Goal: Information Seeking & Learning: Learn about a topic

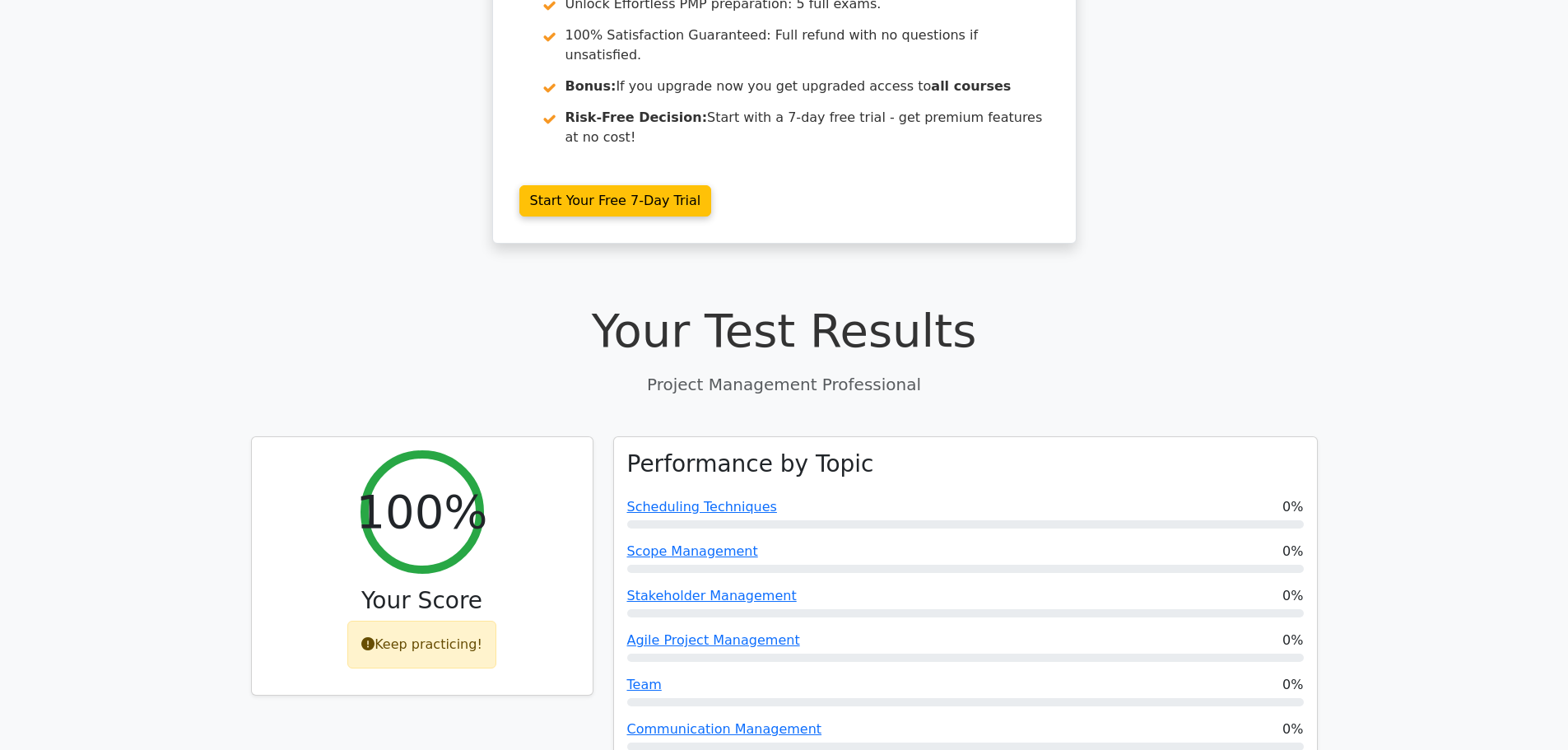
scroll to position [494, 0]
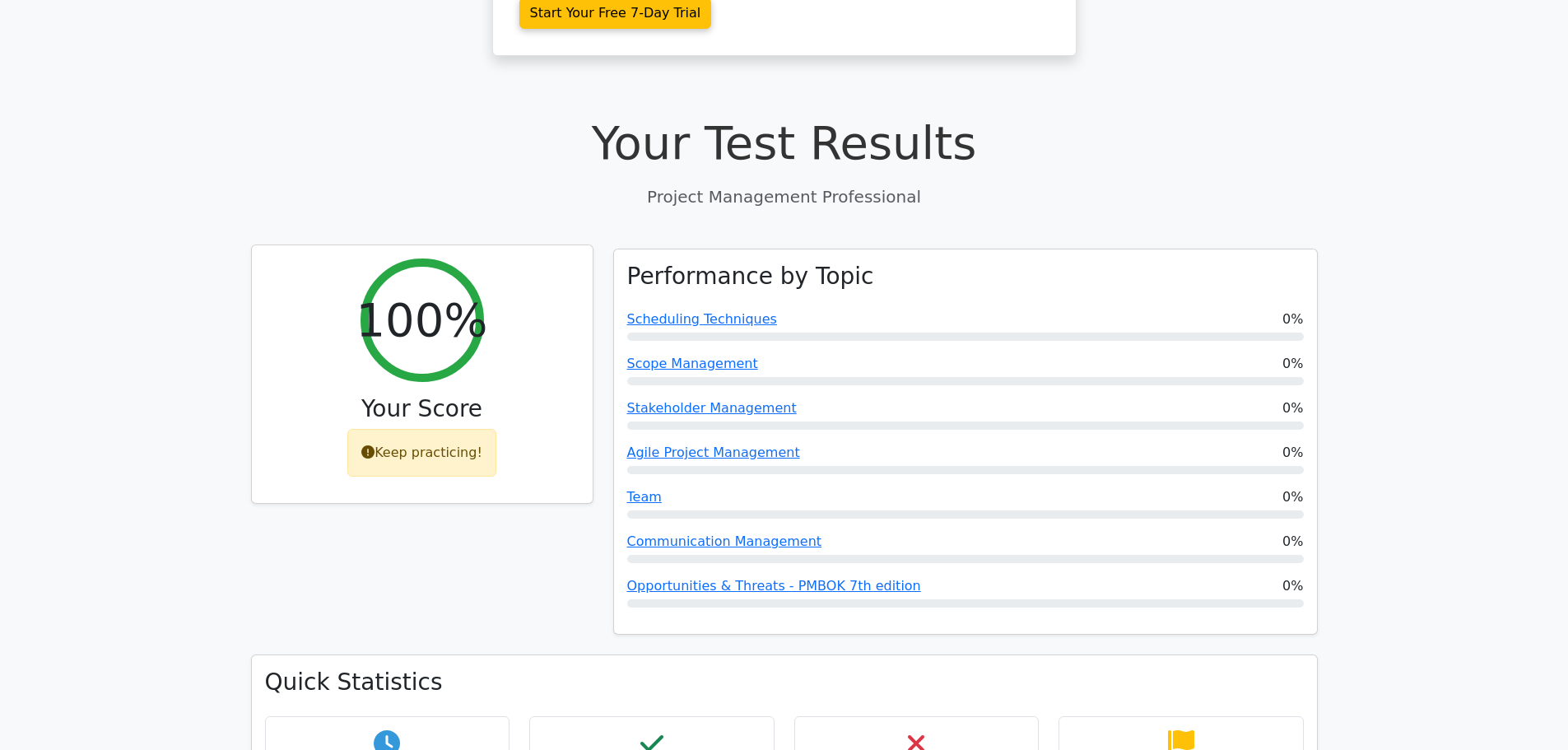
click at [410, 429] on div "Keep practicing!" at bounding box center [422, 453] width 149 height 48
click at [454, 429] on div "Keep practicing!" at bounding box center [422, 453] width 149 height 48
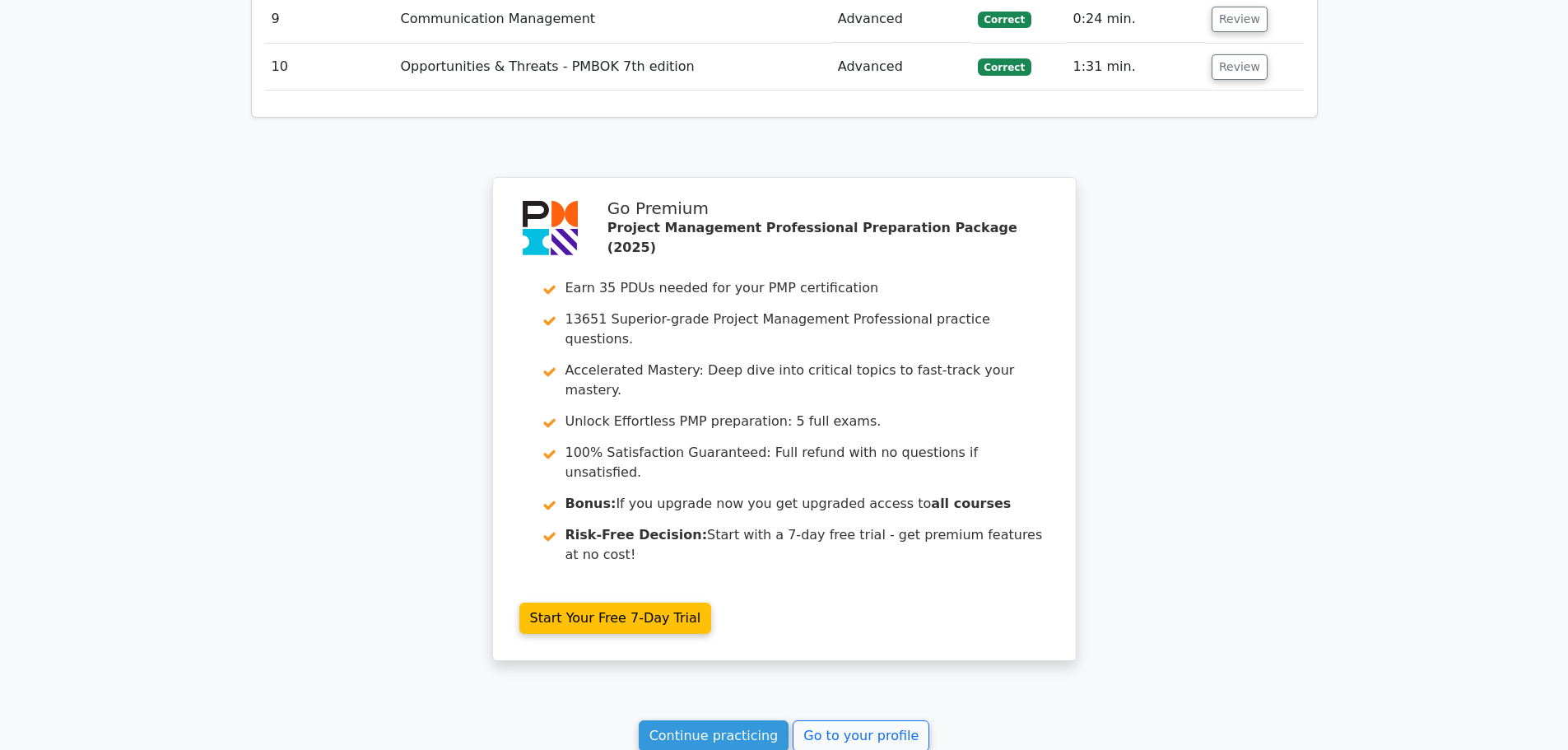
scroll to position [2573, 0]
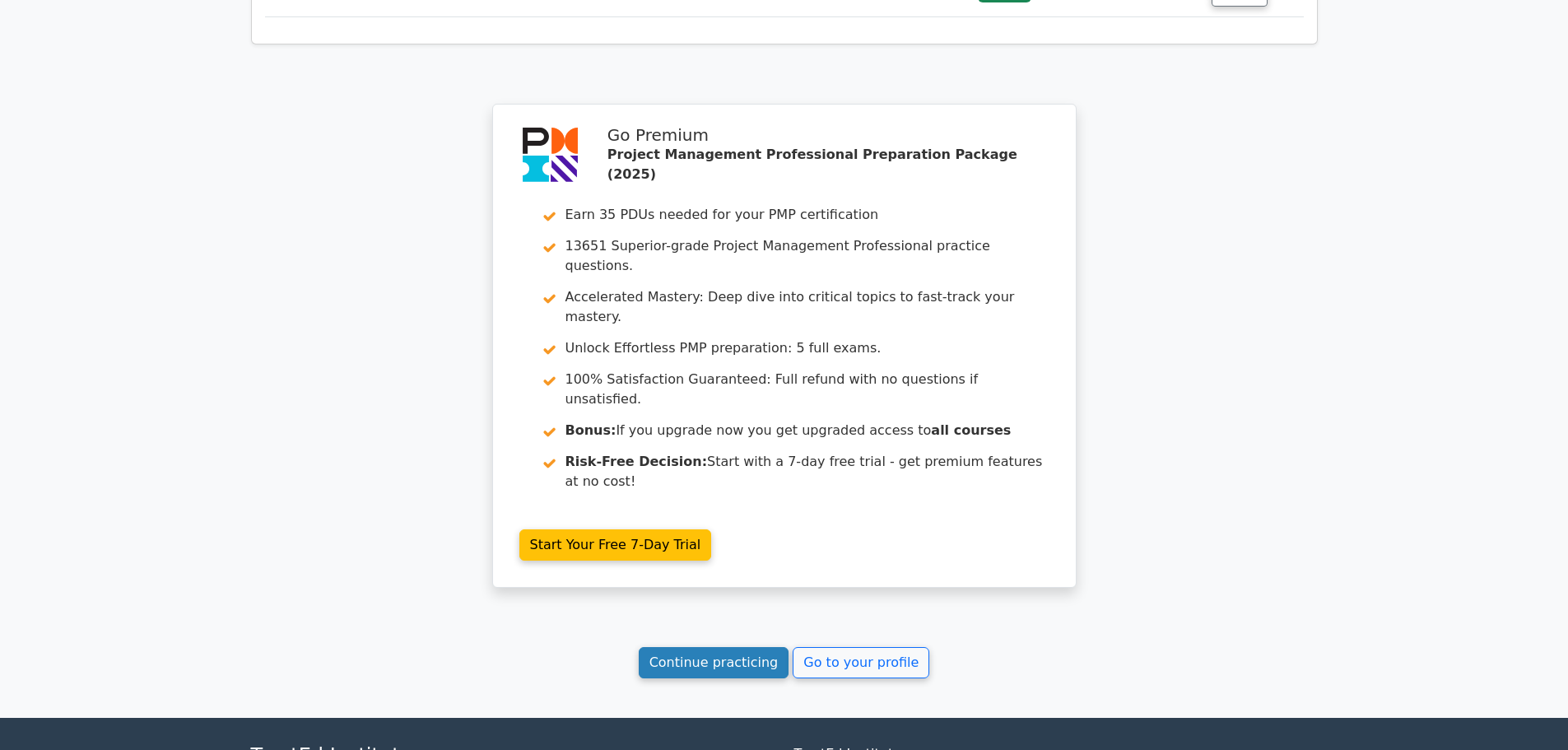
click at [668, 648] on link "Continue practicing" at bounding box center [714, 663] width 150 height 31
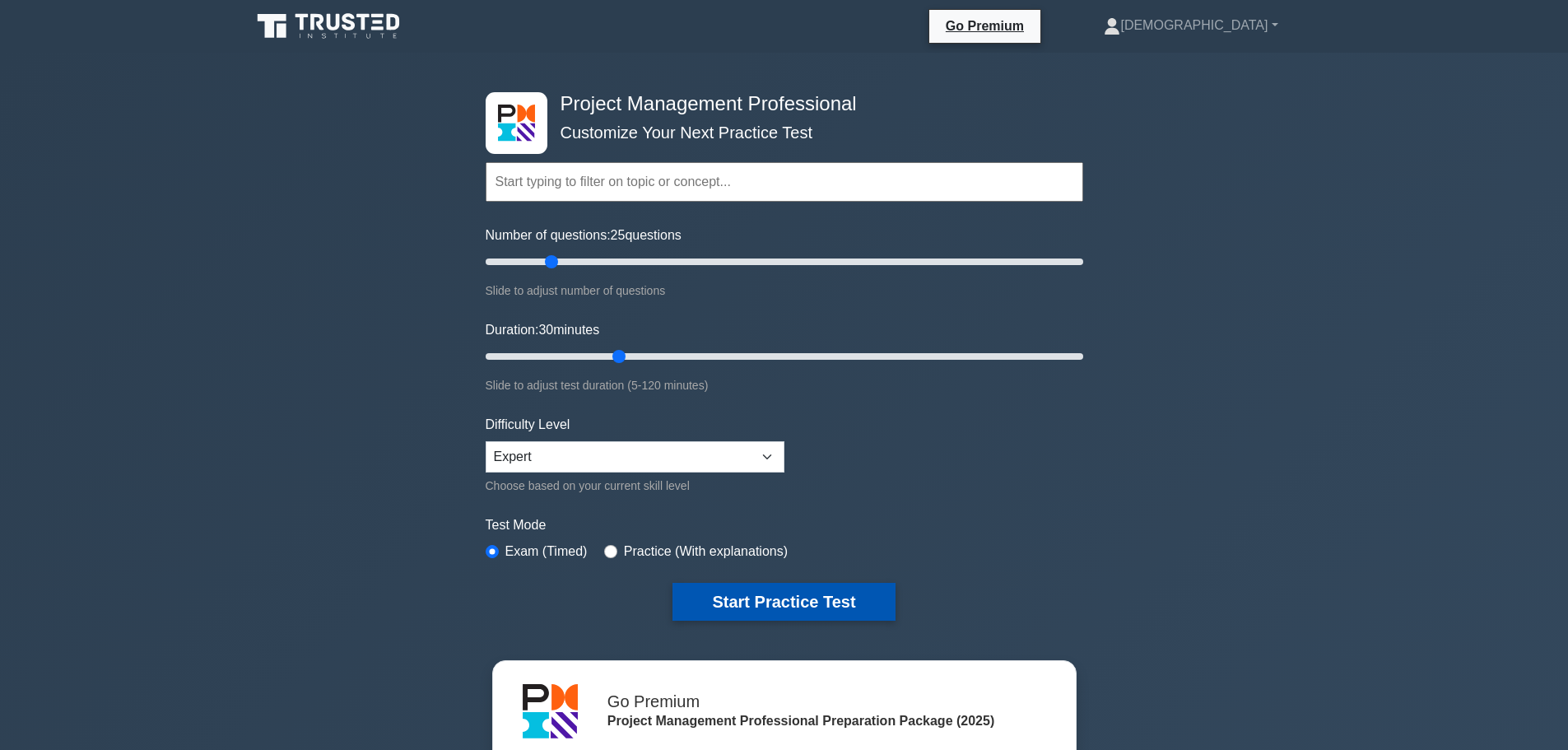
click at [776, 592] on button "Start Practice Test" at bounding box center [783, 601] width 222 height 38
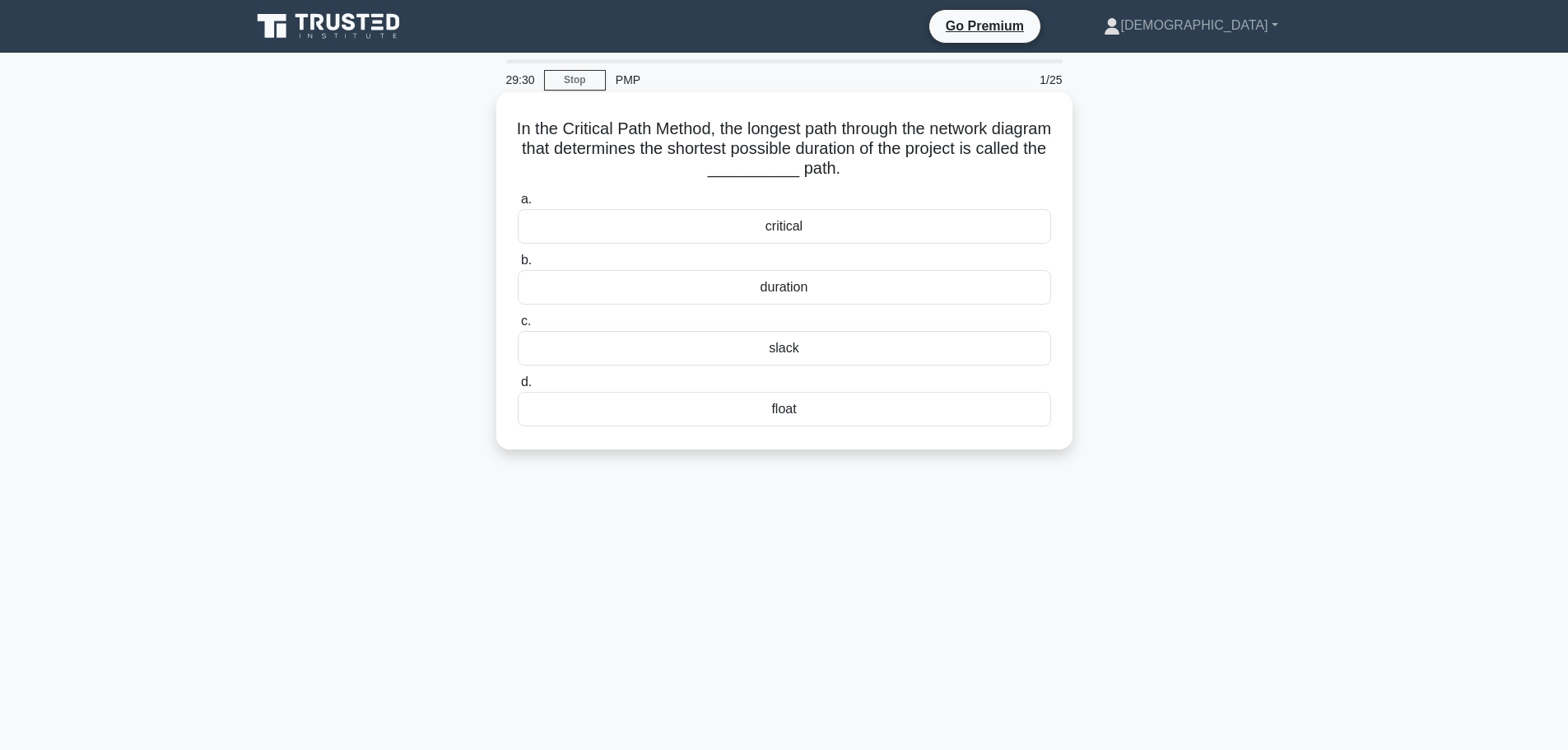
click at [785, 228] on div "critical" at bounding box center [784, 226] width 533 height 34
click at [517, 205] on input "a. critical" at bounding box center [517, 200] width 0 height 11
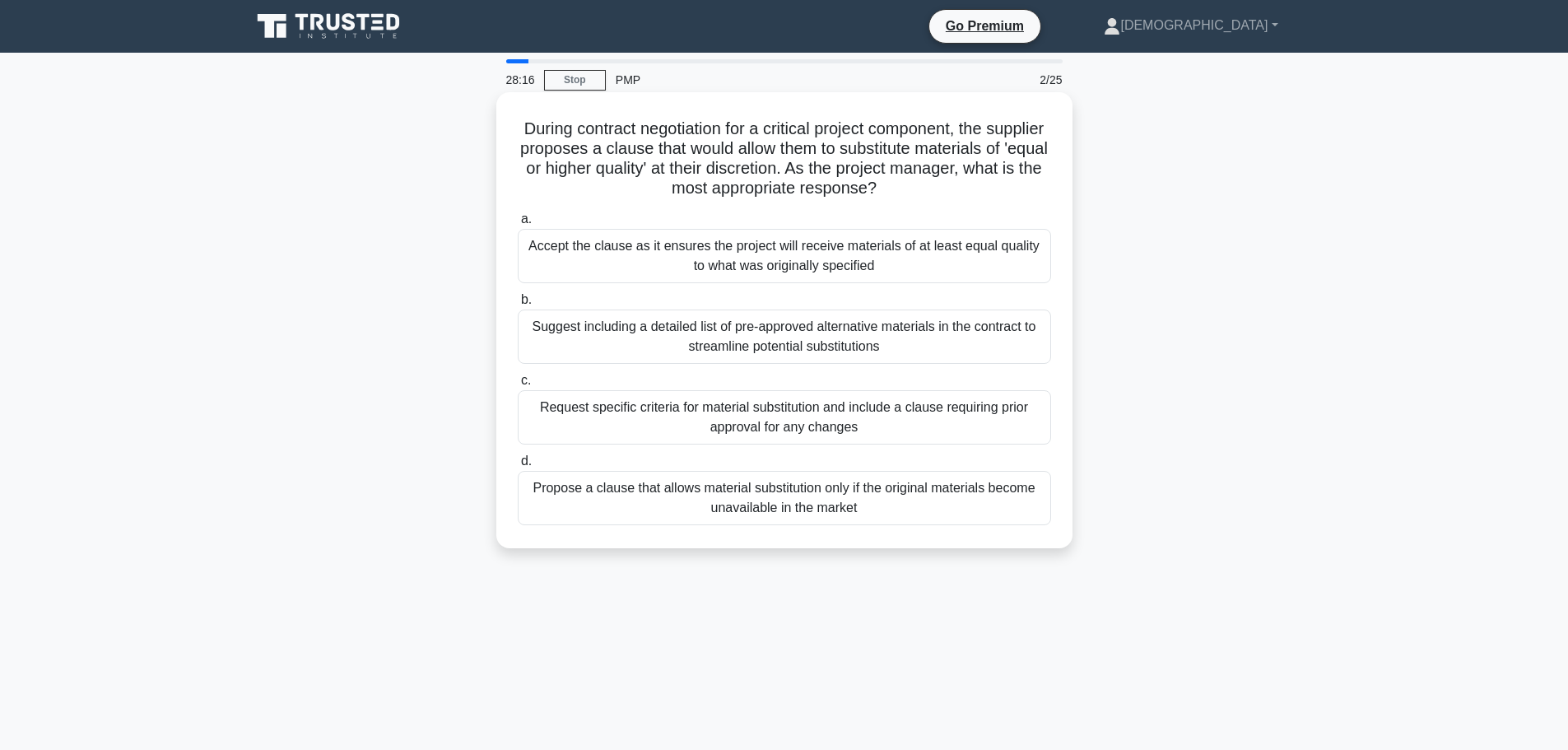
click at [719, 441] on div "Request specific criteria for material substitution and include a clause requir…" at bounding box center [784, 417] width 533 height 54
click at [517, 387] on input "c. Request specific criteria for material substitution and include a clause req…" at bounding box center [517, 381] width 0 height 11
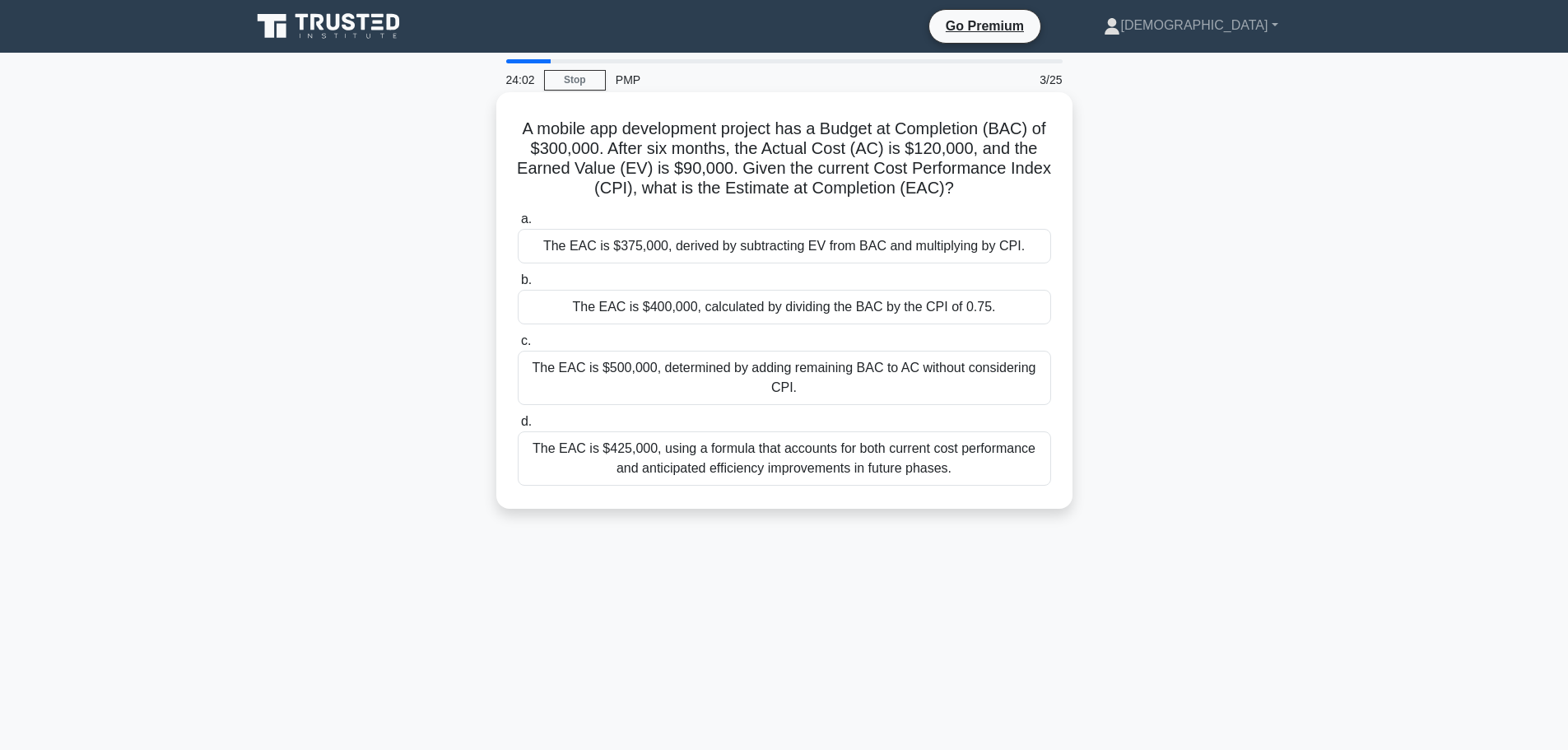
click at [848, 297] on div "The EAC is $400,000, calculated by dividing the BAC by the CPI of 0.75." at bounding box center [784, 306] width 533 height 34
click at [517, 286] on input "b. The EAC is $400,000, calculated by dividing the BAC by the CPI of 0.75." at bounding box center [517, 280] width 0 height 11
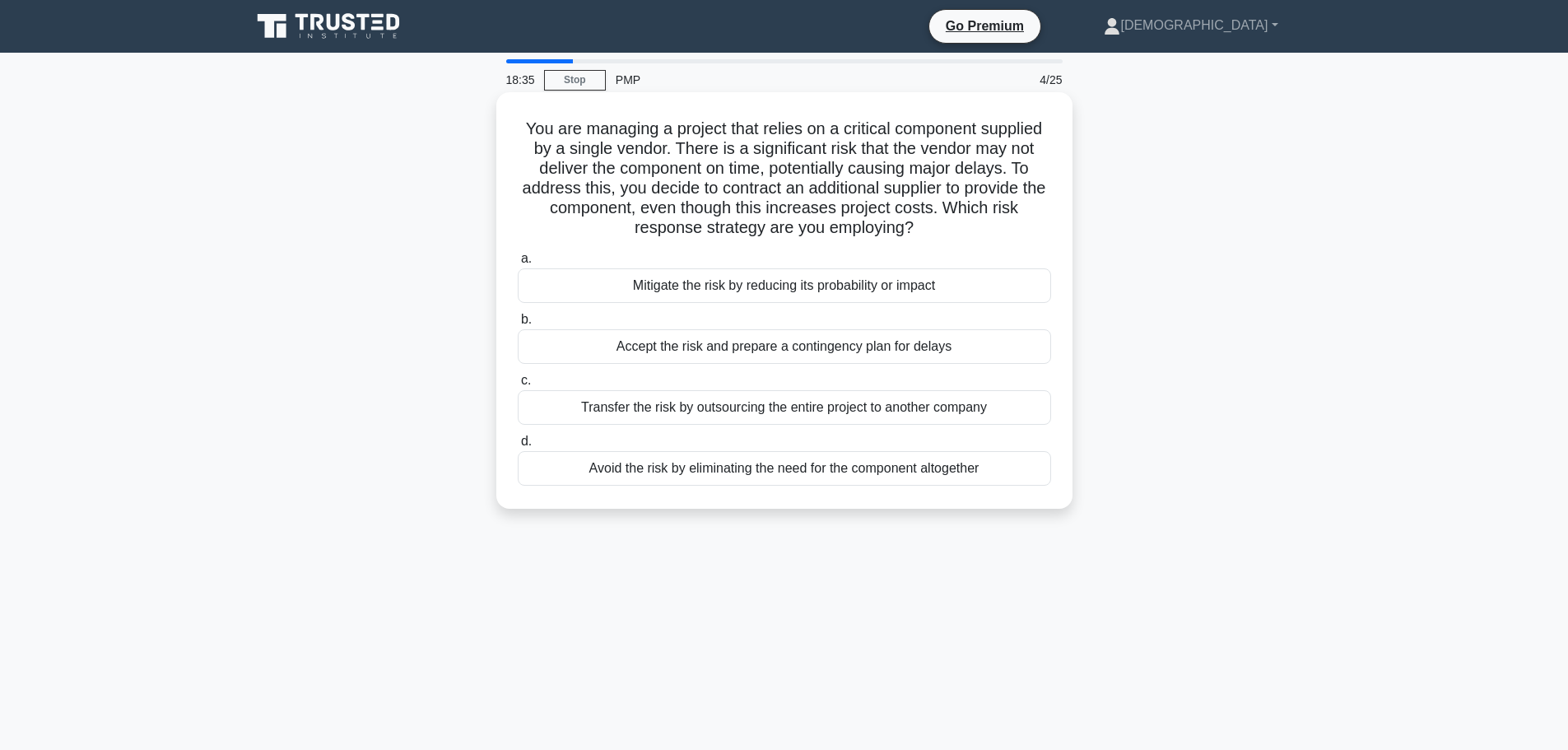
click at [790, 288] on div "Mitigate the risk by reducing its probability or impact" at bounding box center [784, 285] width 533 height 34
click at [517, 265] on input "a. Mitigate the risk by reducing its probability or impact" at bounding box center [517, 259] width 0 height 11
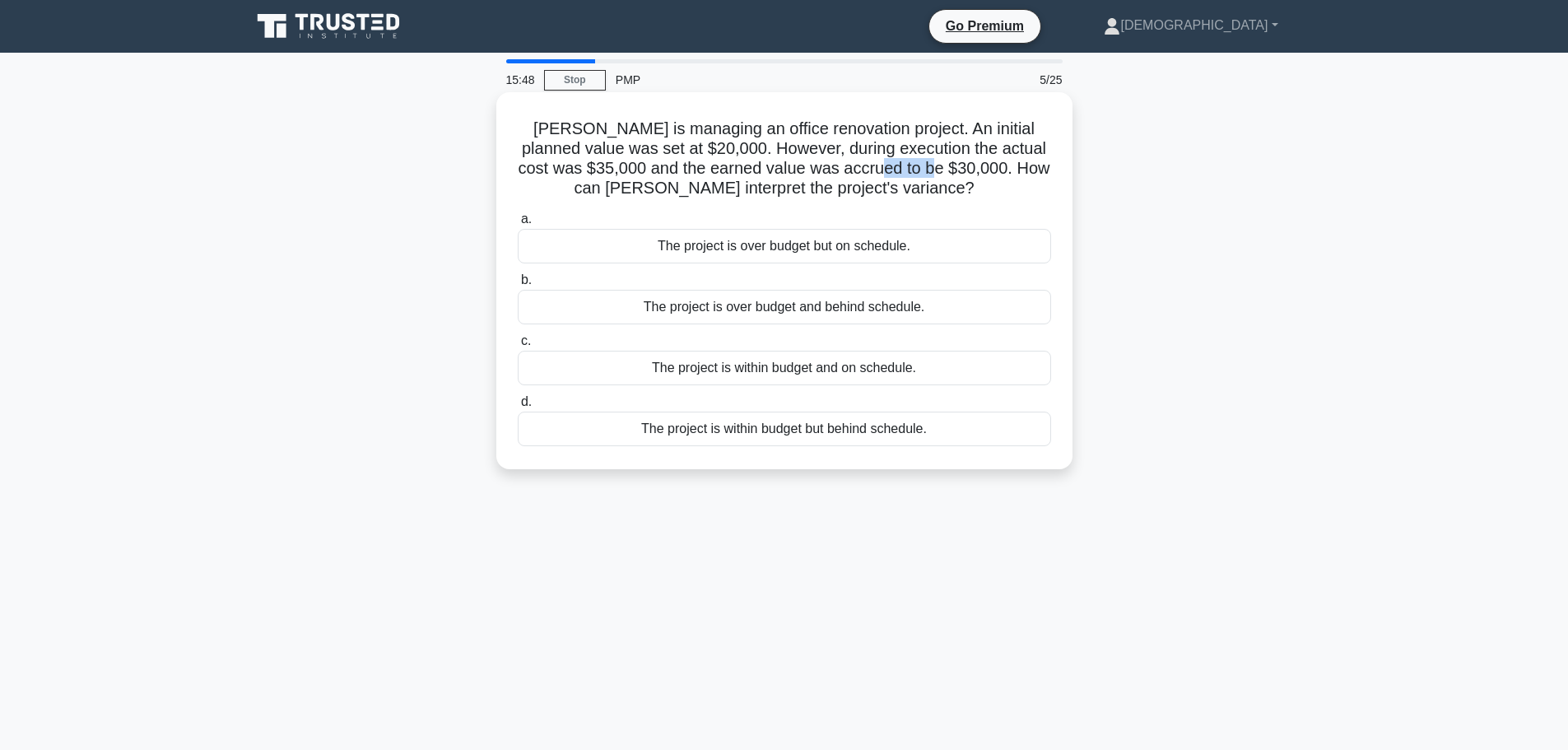
drag, startPoint x: 879, startPoint y: 168, endPoint x: 938, endPoint y: 172, distance: 59.1
click at [938, 172] on h5 "John is managing an office renovation project. An initial planned value was set…" at bounding box center [785, 159] width 537 height 80
click at [782, 254] on div "The project is over budget but on schedule." at bounding box center [784, 245] width 533 height 34
click at [517, 225] on input "a. The project is over budget but on schedule." at bounding box center [517, 220] width 0 height 11
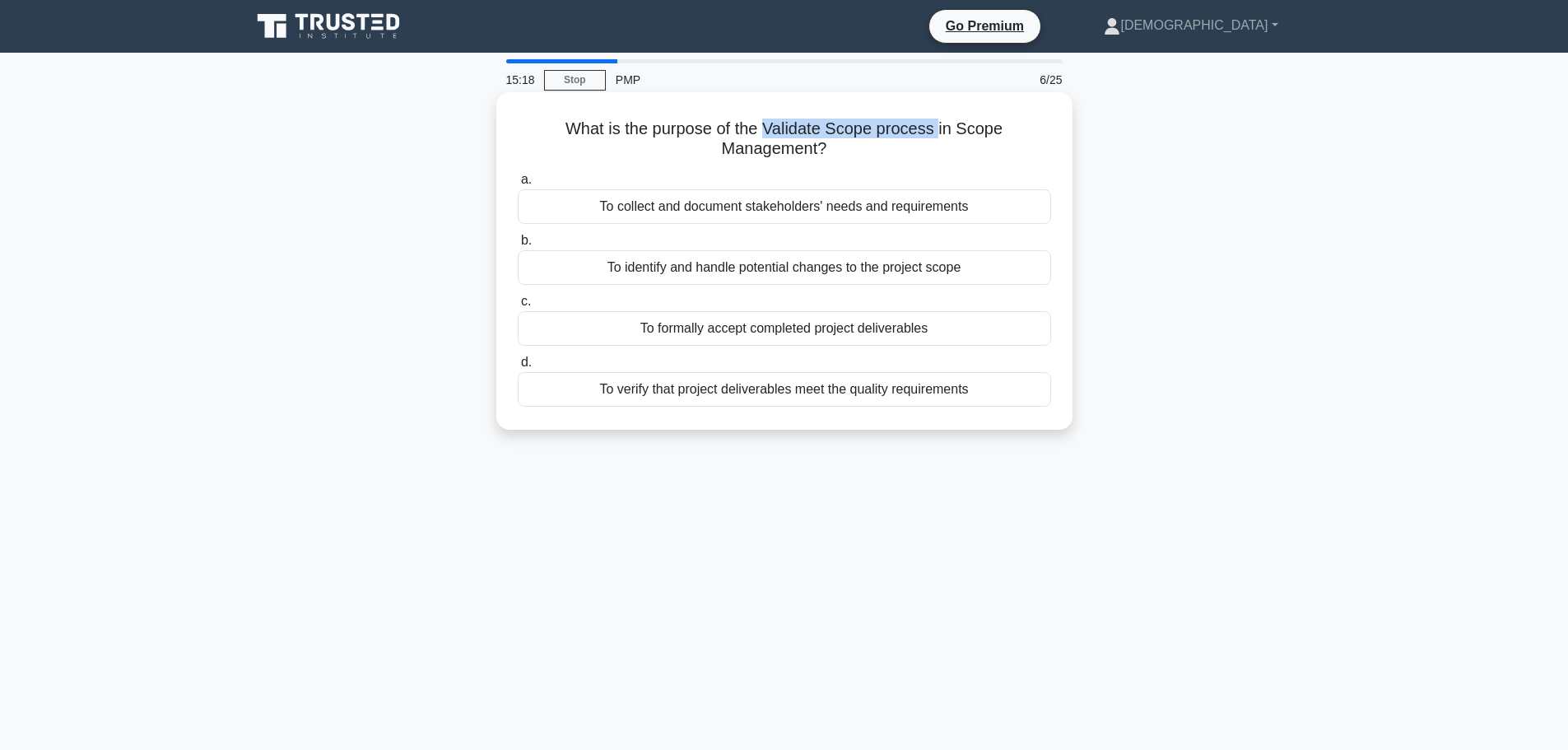
drag, startPoint x: 942, startPoint y: 127, endPoint x: 769, endPoint y: 129, distance: 173.0
click at [769, 129] on h5 "What is the purpose of the Validate Scope process in Scope Management? .spinner…" at bounding box center [785, 139] width 537 height 42
click at [901, 326] on div "To formally accept completed project deliverables" at bounding box center [784, 327] width 533 height 34
click at [517, 307] on input "c. To formally accept completed project deliverables" at bounding box center [517, 302] width 0 height 11
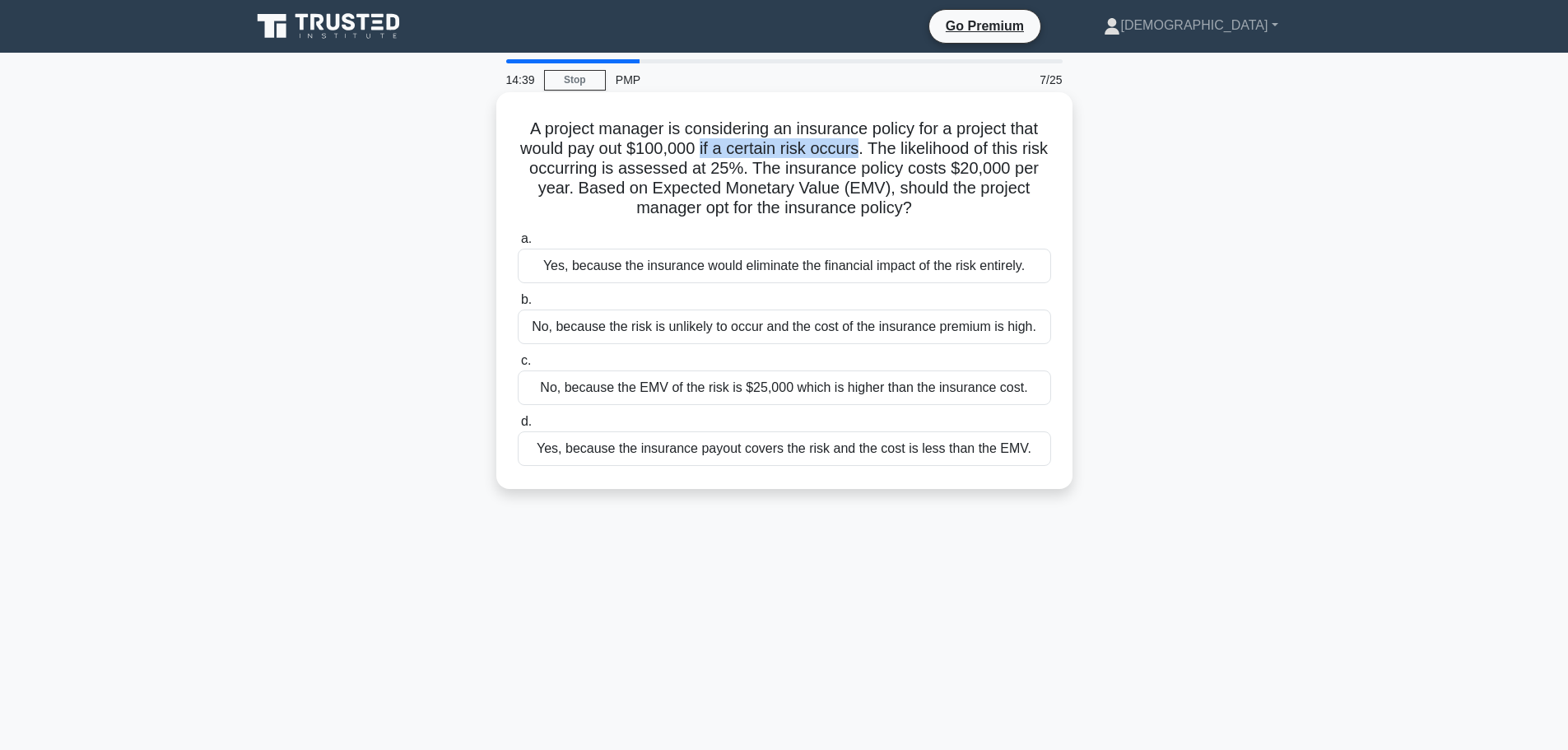
drag, startPoint x: 873, startPoint y: 149, endPoint x: 709, endPoint y: 149, distance: 164.0
click at [709, 149] on h5 "A project manager is considering an insurance policy for a project that would p…" at bounding box center [785, 169] width 537 height 101
drag, startPoint x: 980, startPoint y: 167, endPoint x: 1039, endPoint y: 169, distance: 59.0
click at [1039, 169] on h5 "A project manager is considering an insurance policy for a project that would p…" at bounding box center [785, 169] width 537 height 101
drag, startPoint x: 977, startPoint y: 170, endPoint x: 1039, endPoint y: 170, distance: 62.0
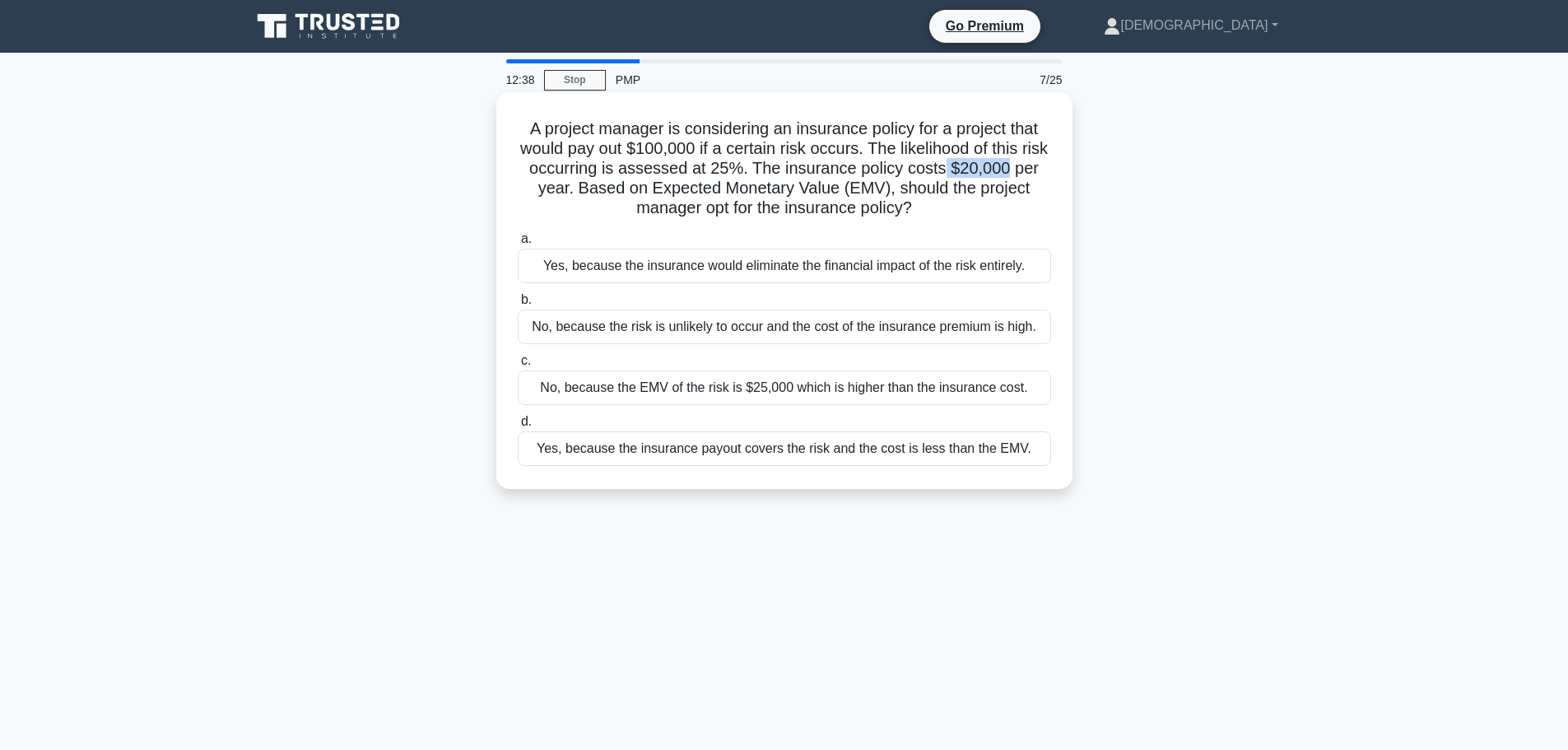
click at [1039, 170] on h5 "A project manager is considering an insurance policy for a project that would p…" at bounding box center [785, 169] width 537 height 101
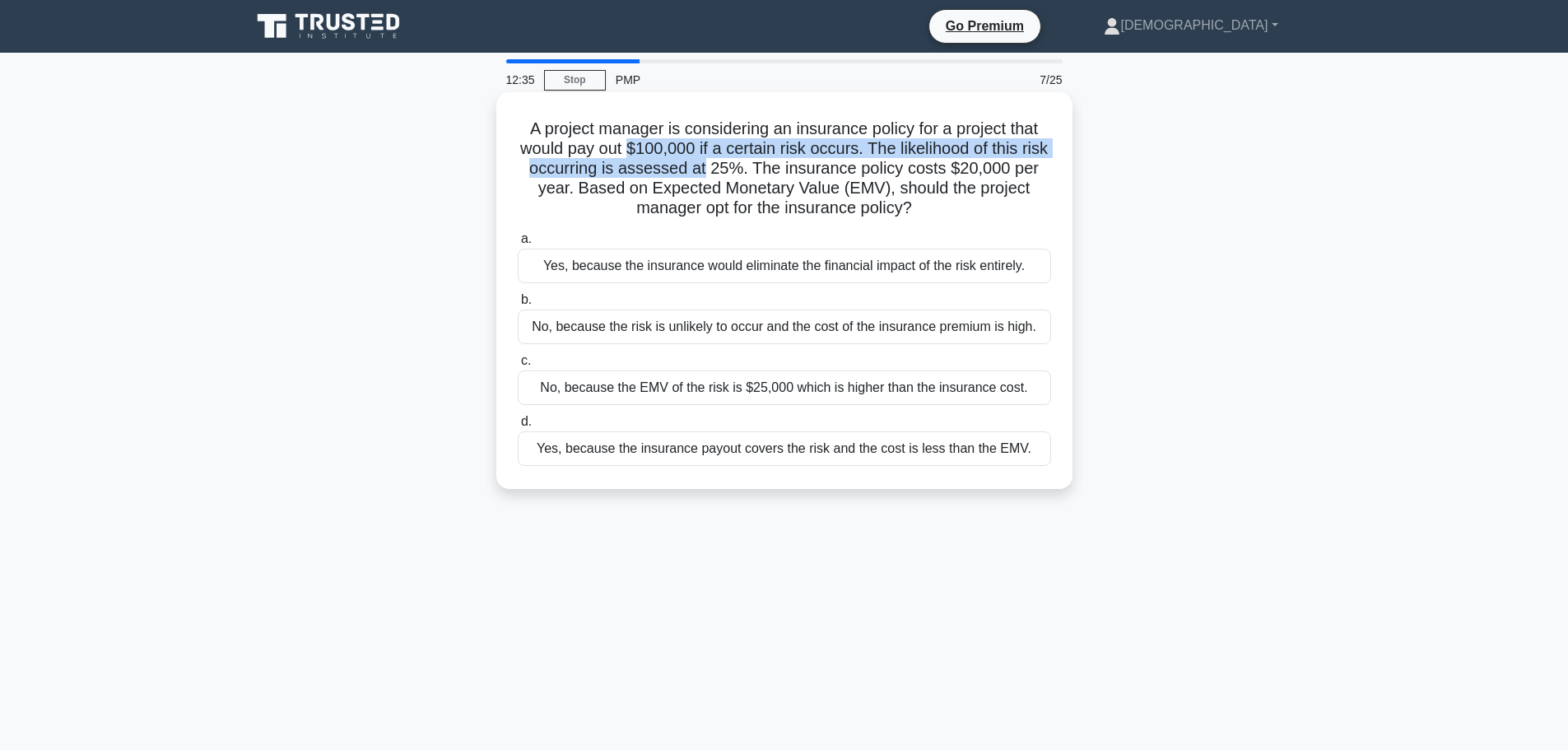
drag, startPoint x: 738, startPoint y: 173, endPoint x: 645, endPoint y: 143, distance: 97.7
click at [645, 143] on h5 "A project manager is considering an insurance policy for a project that would p…" at bounding box center [785, 169] width 537 height 101
click at [744, 453] on div "Yes, because the insurance payout covers the risk and the cost is less than the…" at bounding box center [784, 448] width 533 height 34
click at [517, 427] on input "d. Yes, because the insurance payout covers the risk and the cost is less than …" at bounding box center [517, 423] width 0 height 11
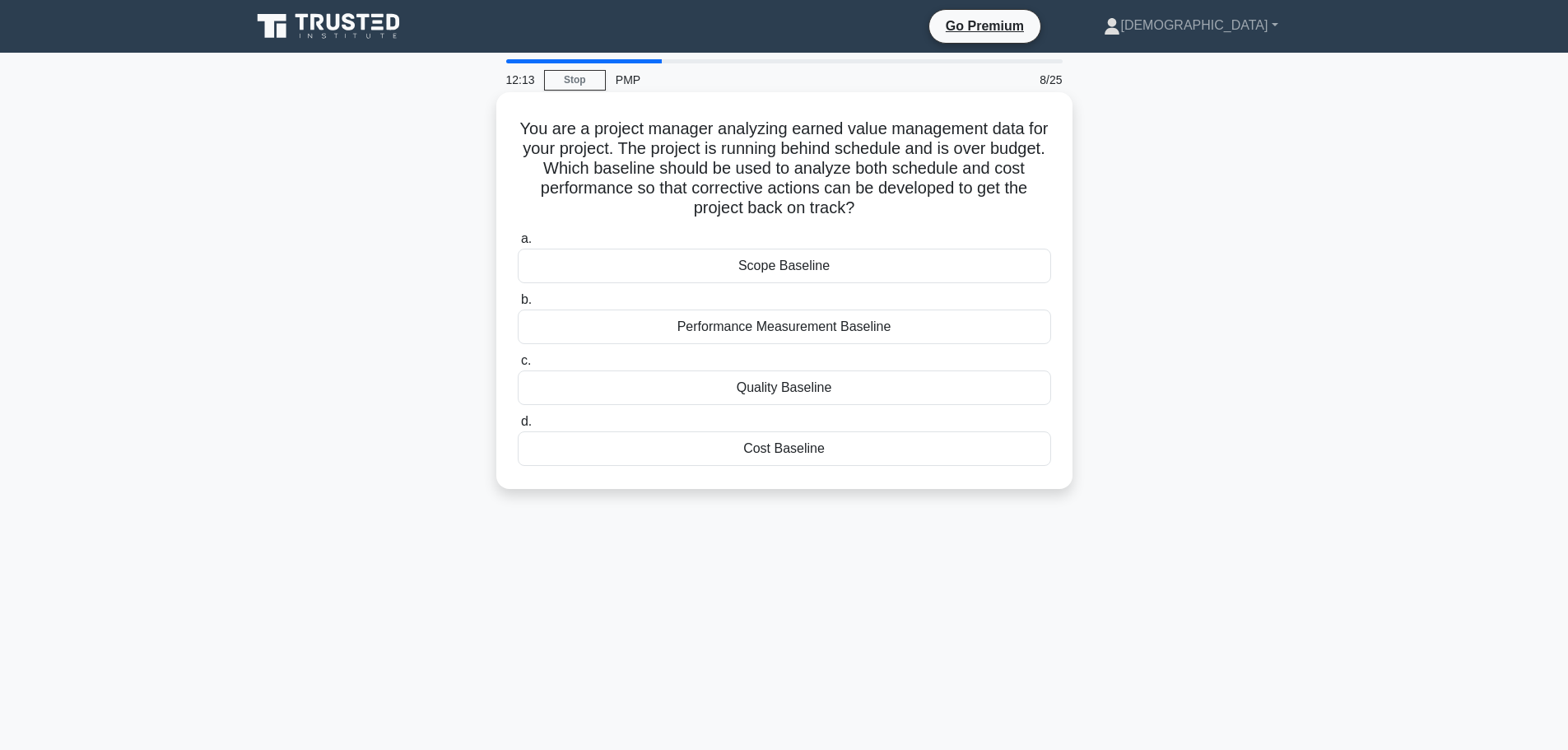
click at [740, 326] on div "Performance Measurement Baseline" at bounding box center [784, 327] width 533 height 34
click at [517, 305] on input "b. Performance Measurement Baseline" at bounding box center [517, 301] width 0 height 11
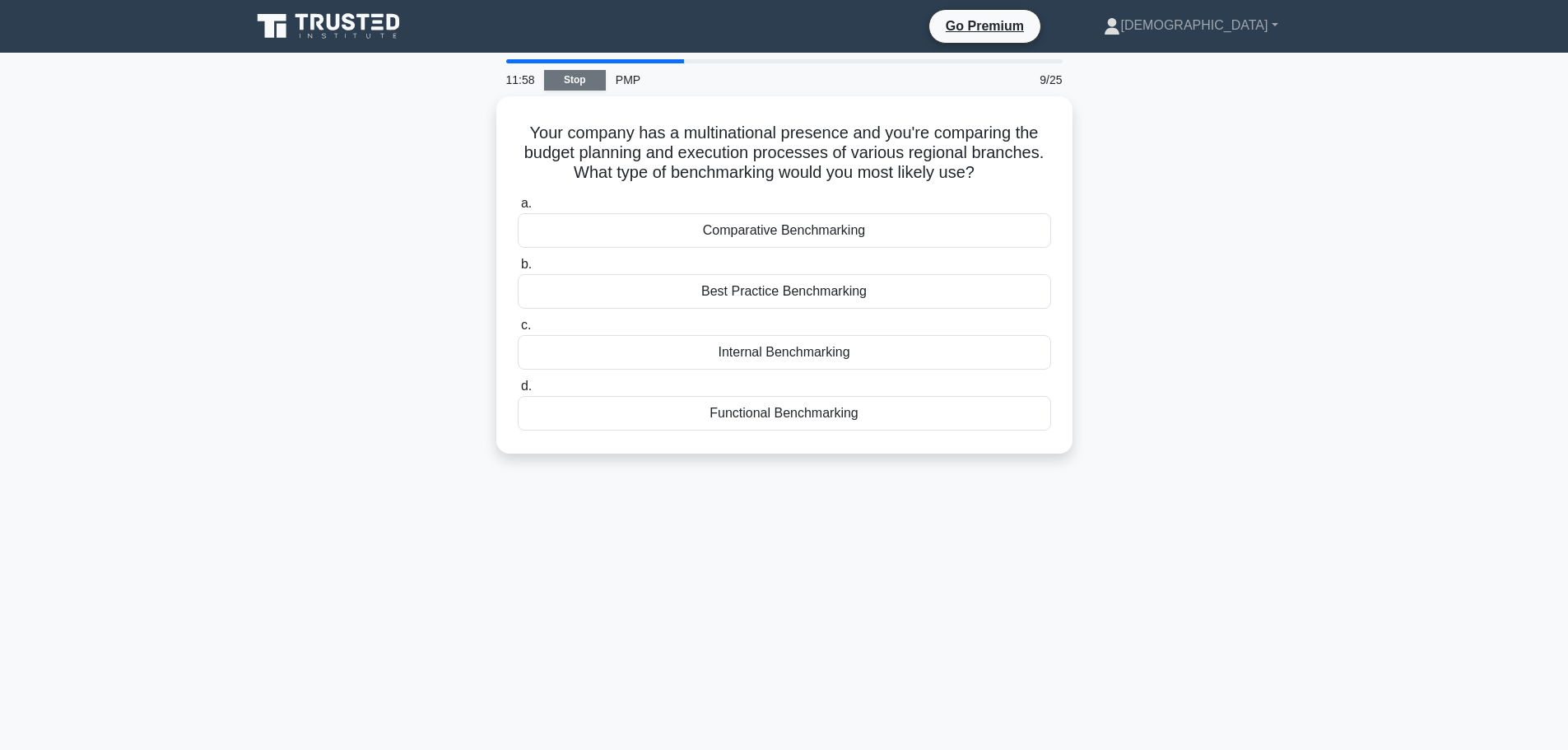
click at [576, 89] on link "Stop" at bounding box center [575, 80] width 62 height 20
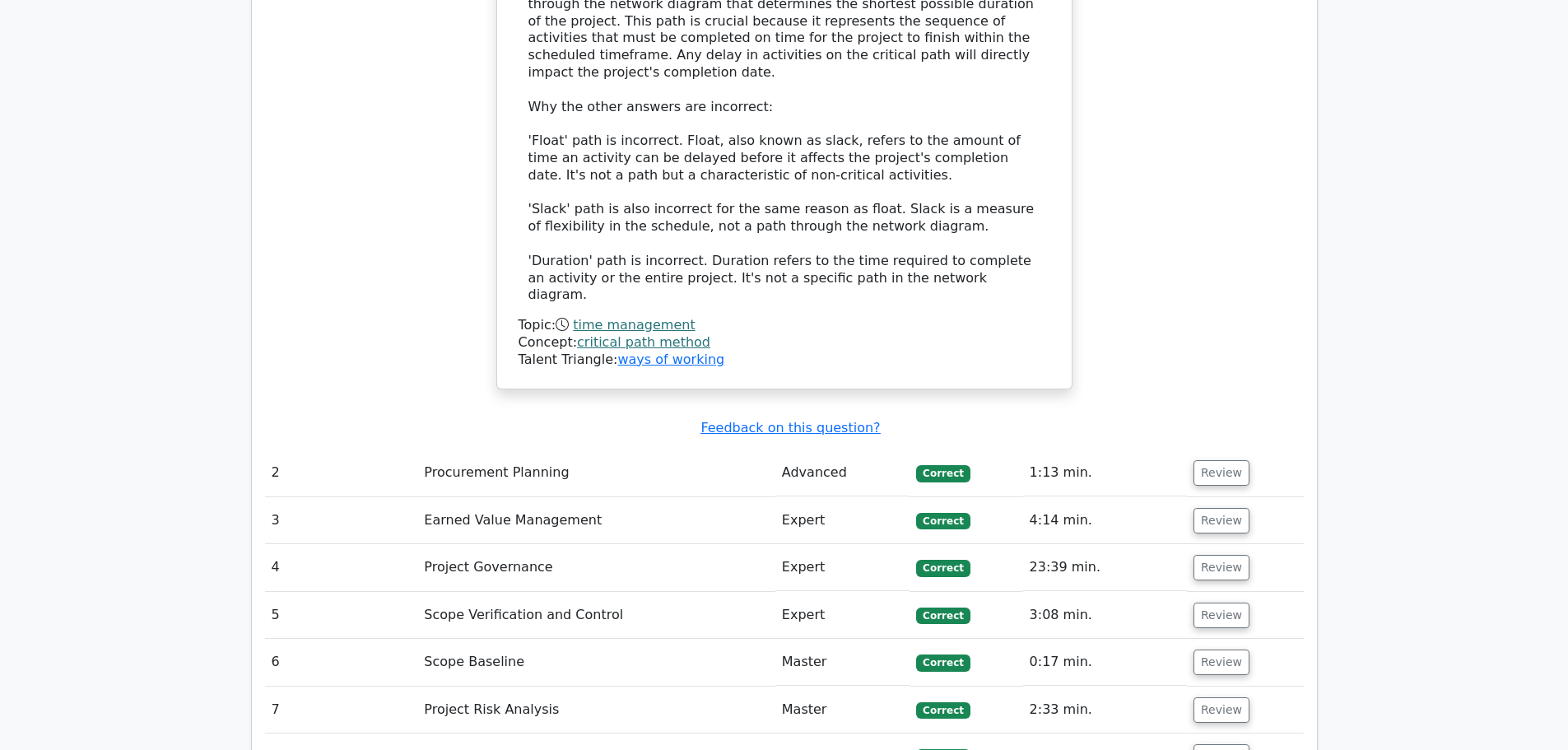
scroll to position [1976, 0]
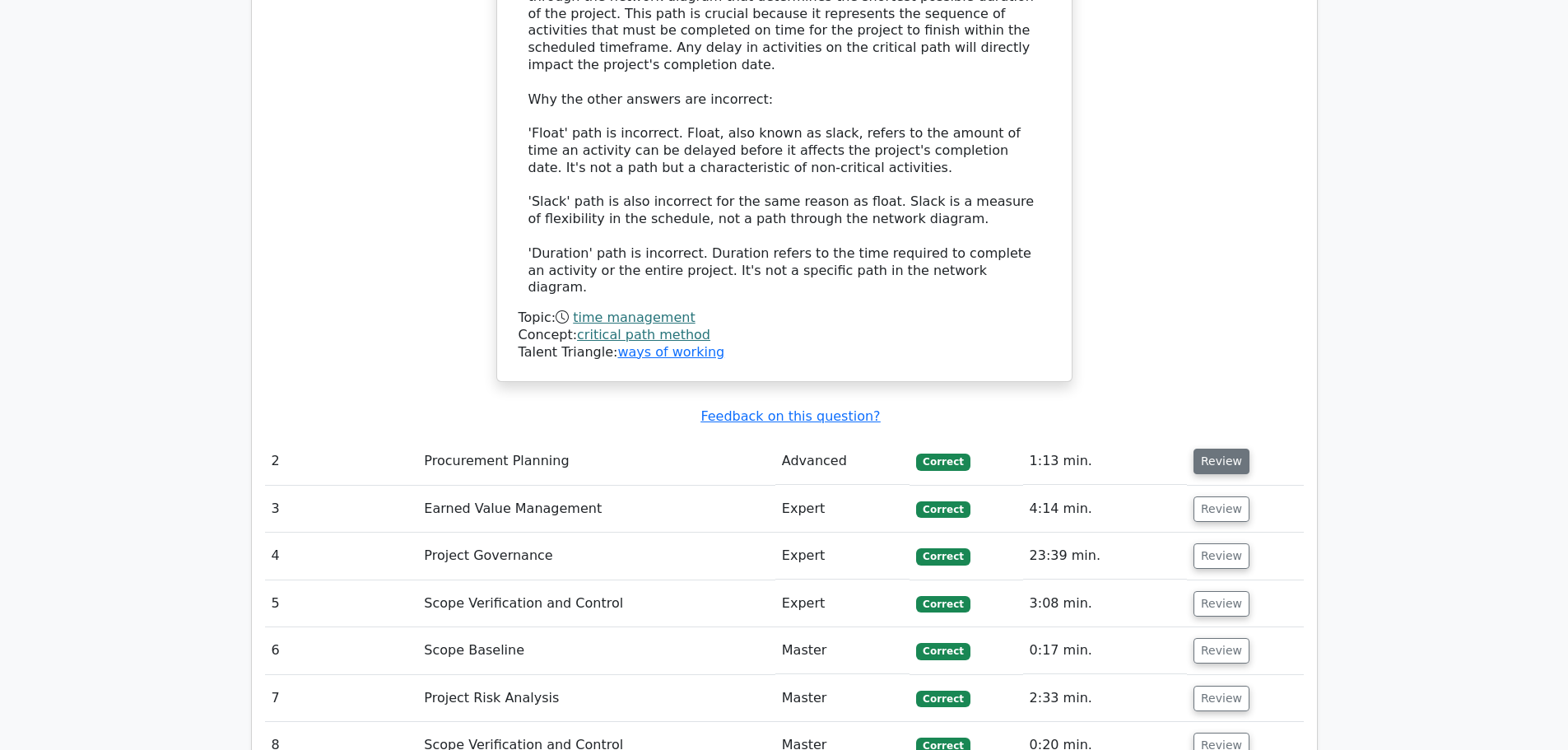
click at [1228, 448] on button "Review" at bounding box center [1221, 461] width 56 height 26
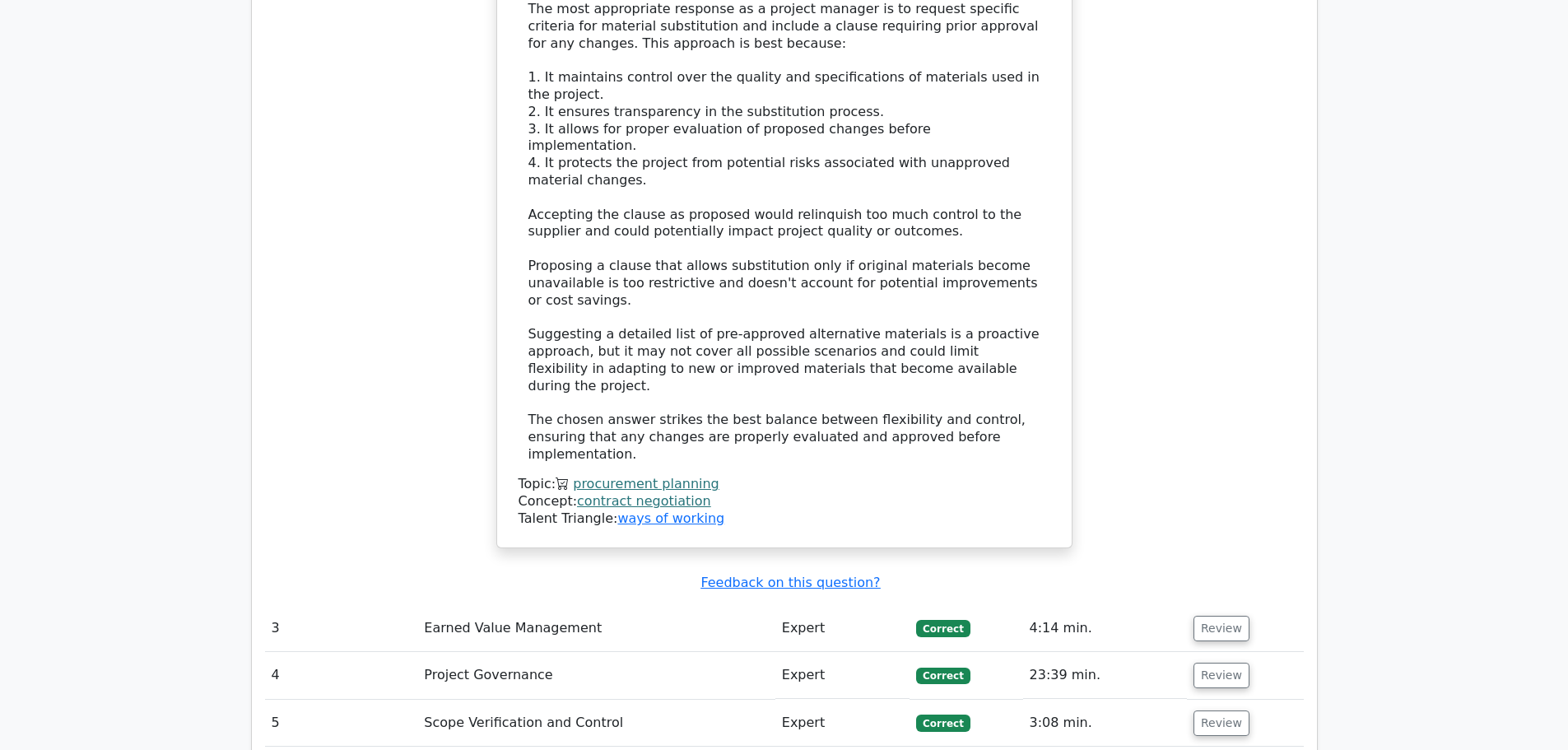
scroll to position [3047, 0]
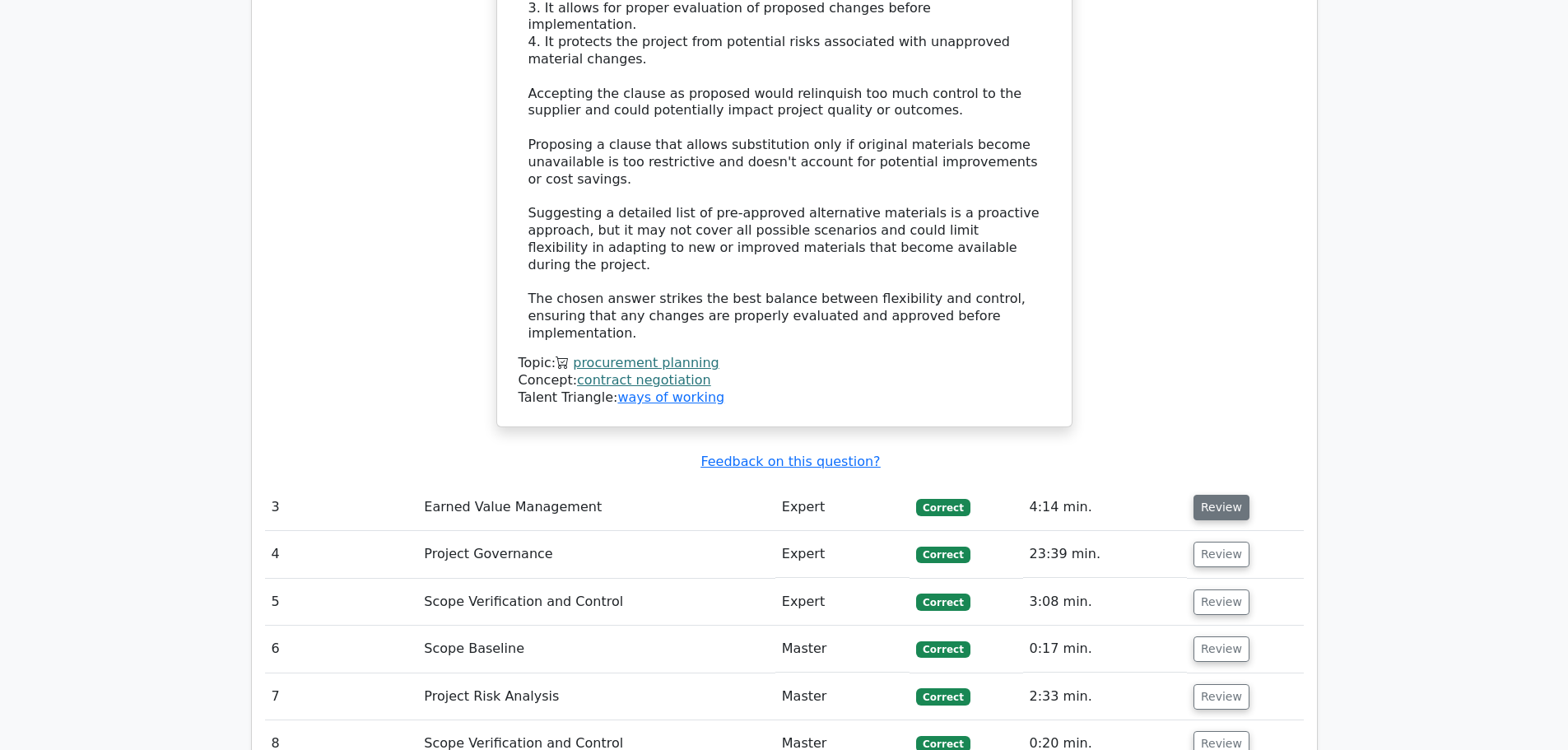
click at [1215, 494] on button "Review" at bounding box center [1221, 507] width 56 height 26
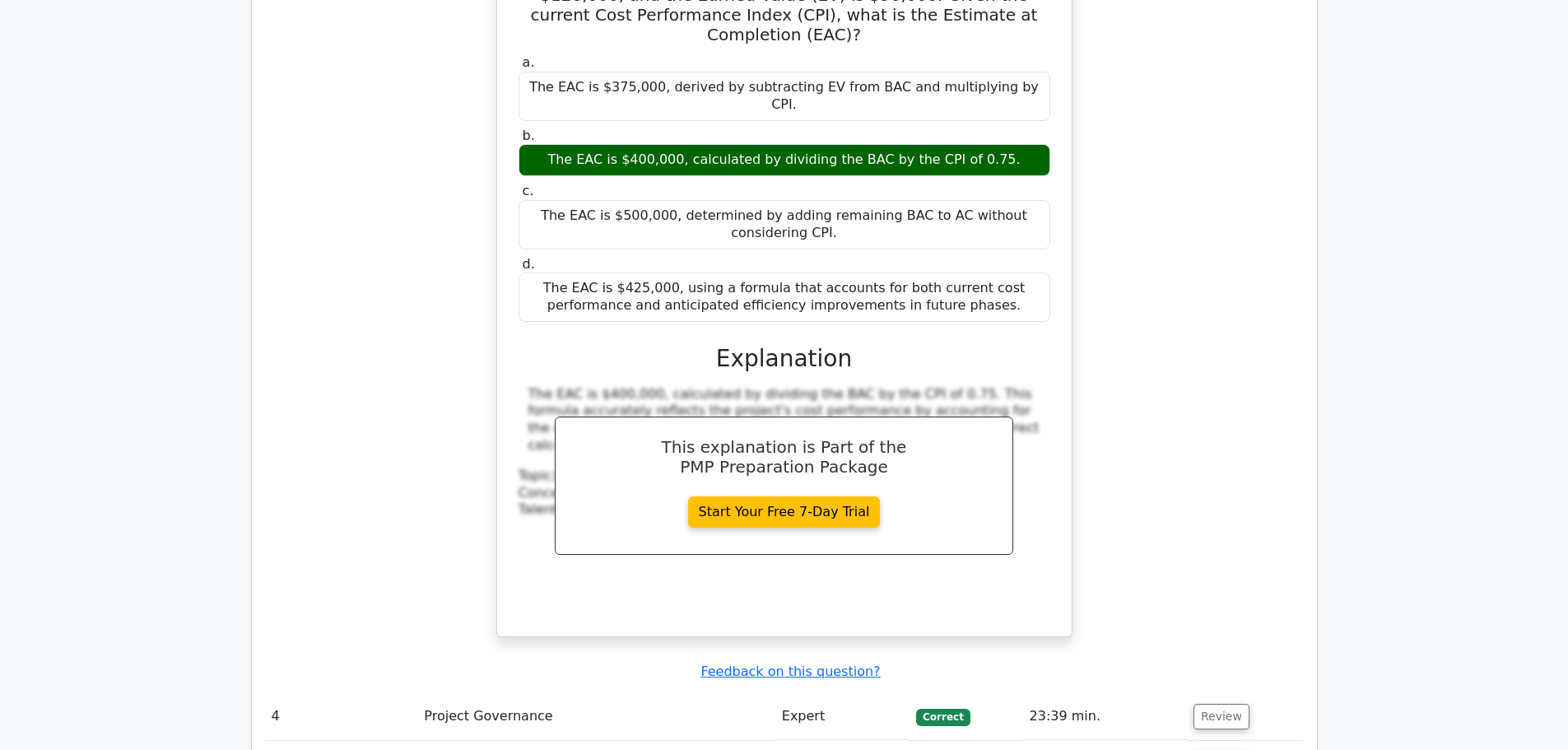
scroll to position [3706, 0]
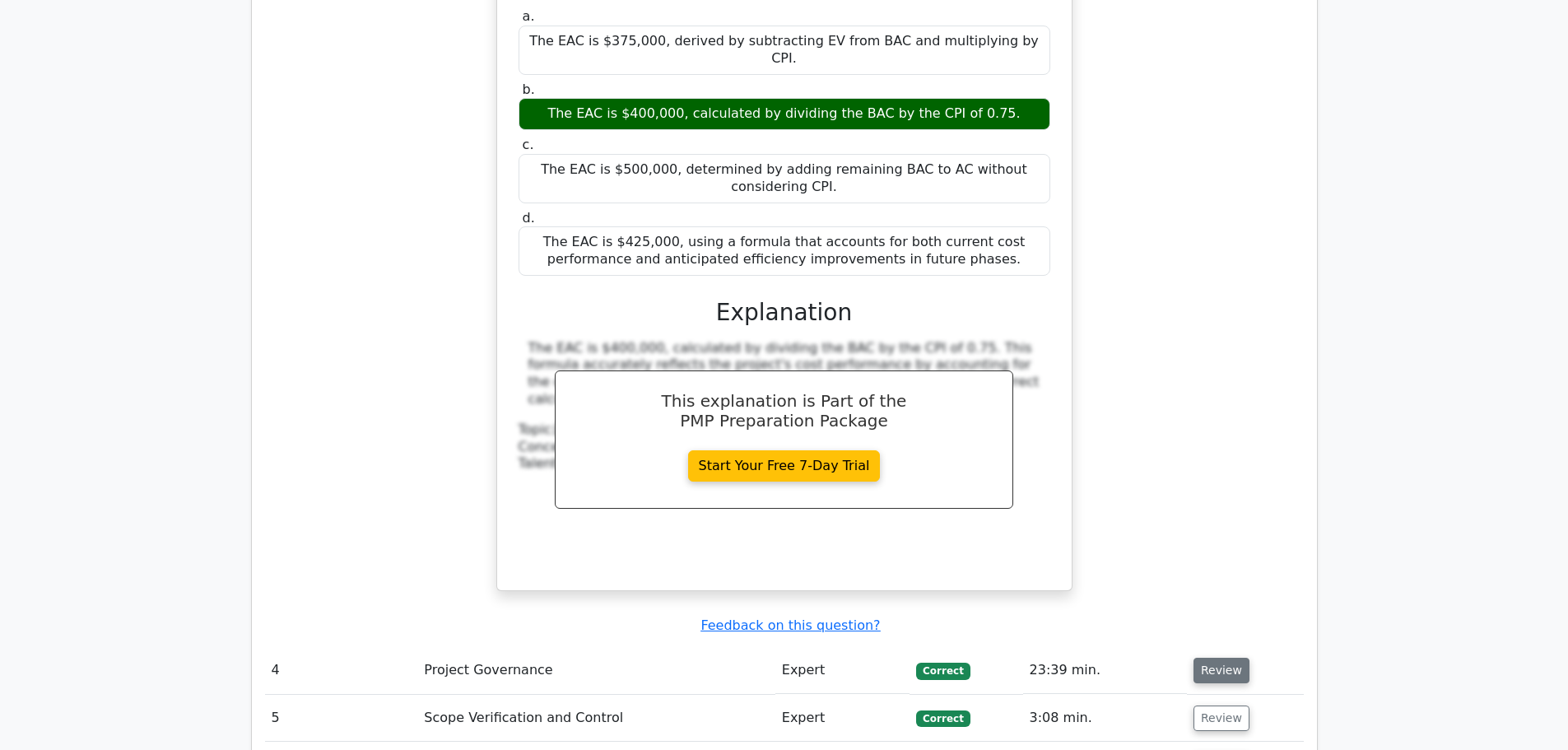
click at [1201, 658] on button "Review" at bounding box center [1221, 671] width 56 height 26
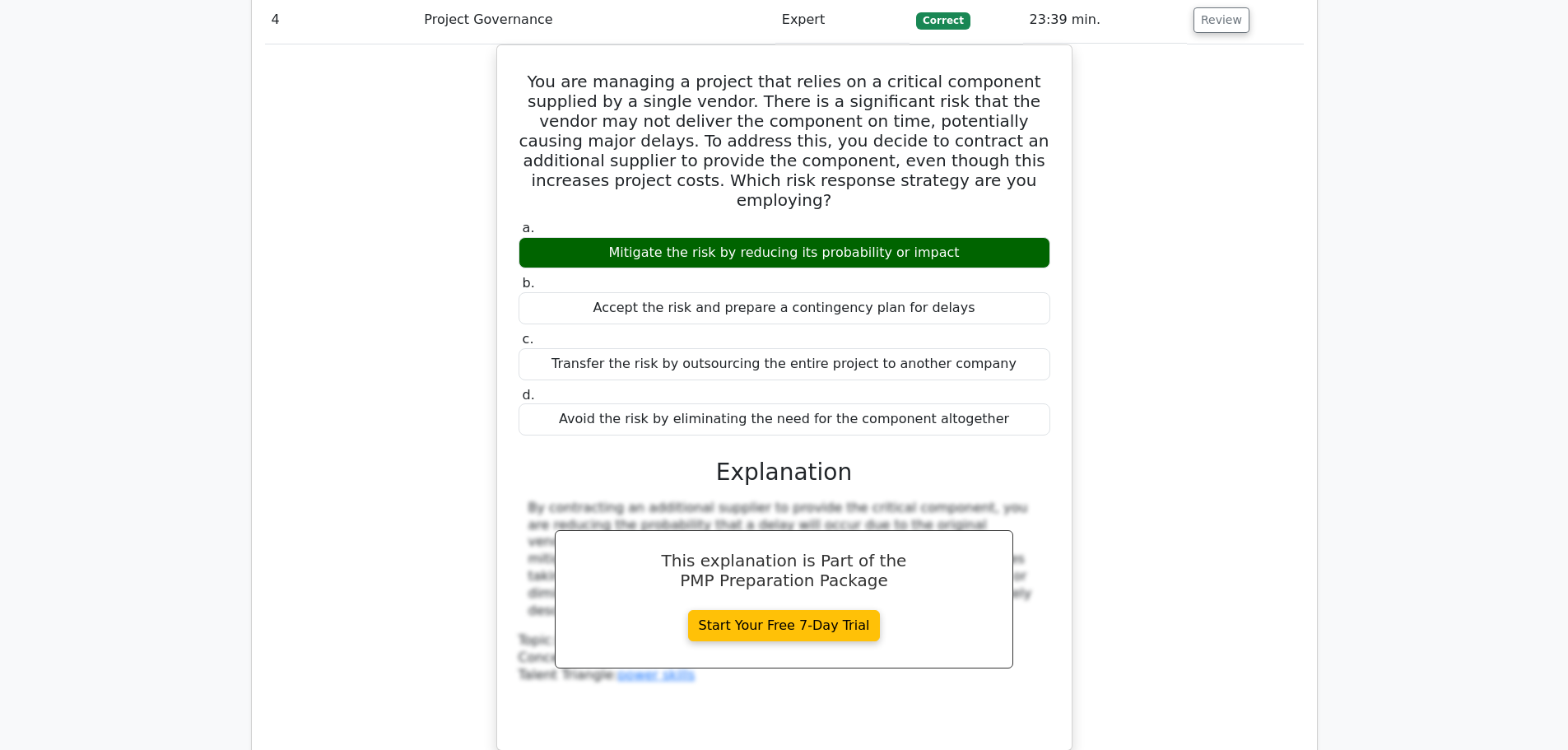
scroll to position [4612, 0]
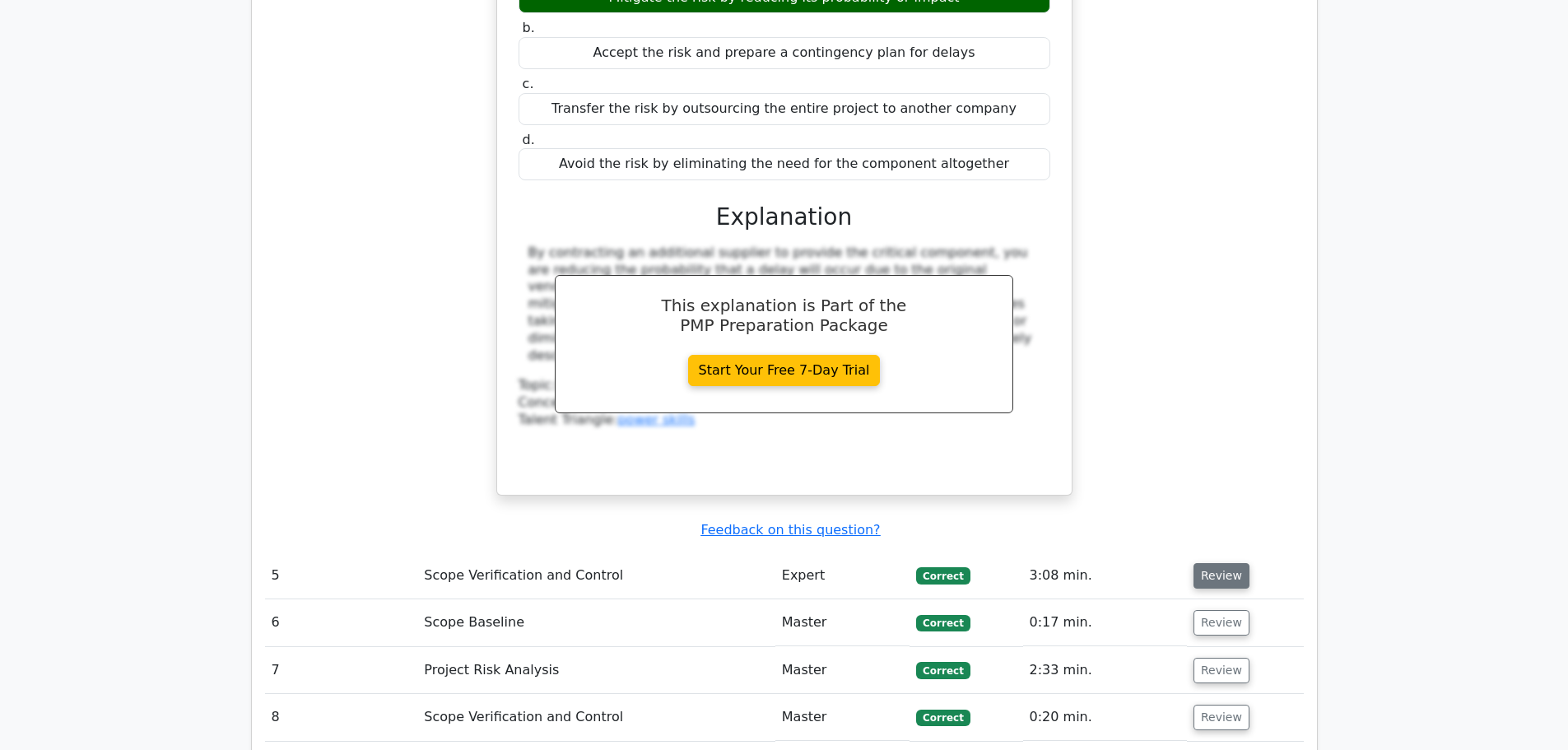
click at [1199, 564] on button "Review" at bounding box center [1221, 577] width 56 height 26
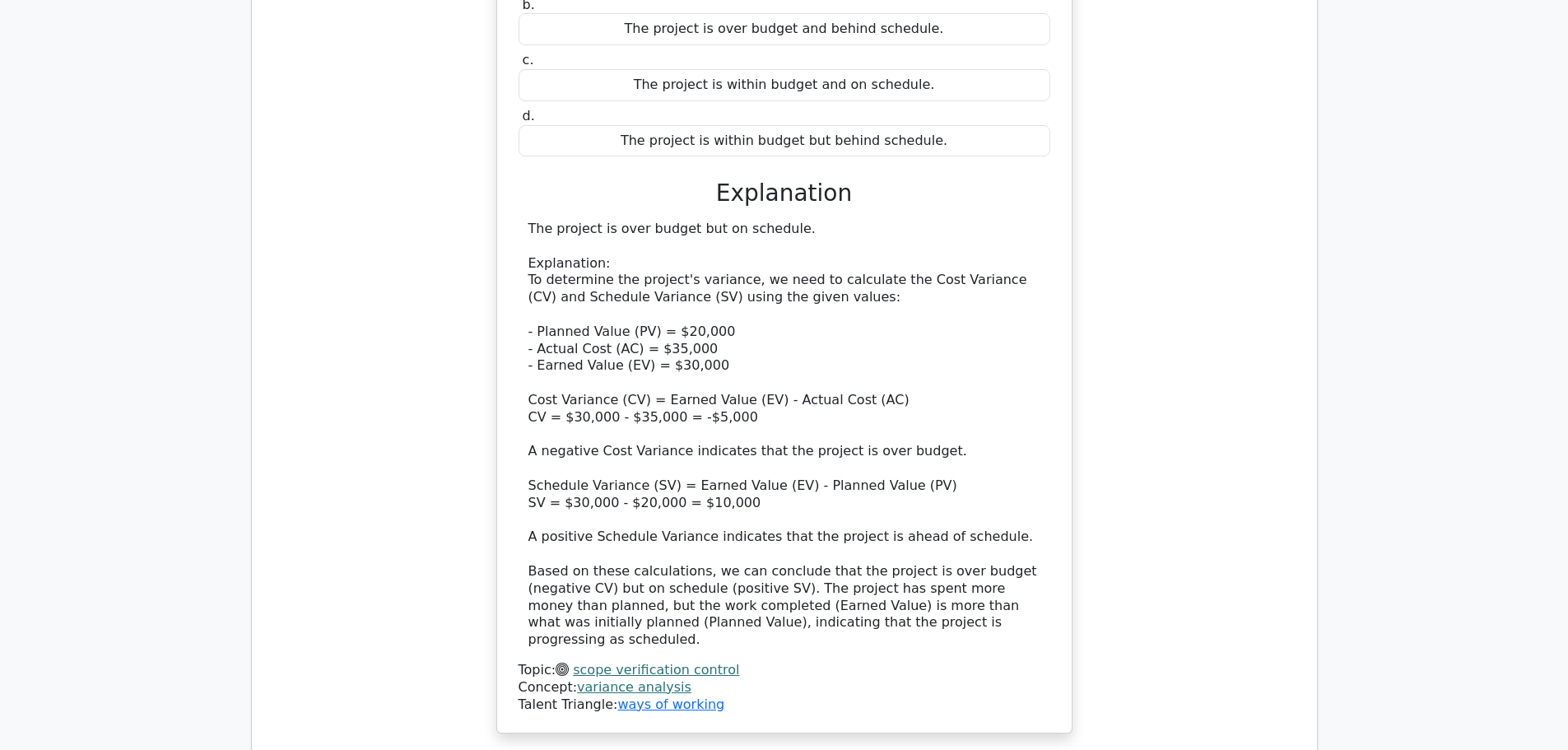
scroll to position [5682, 0]
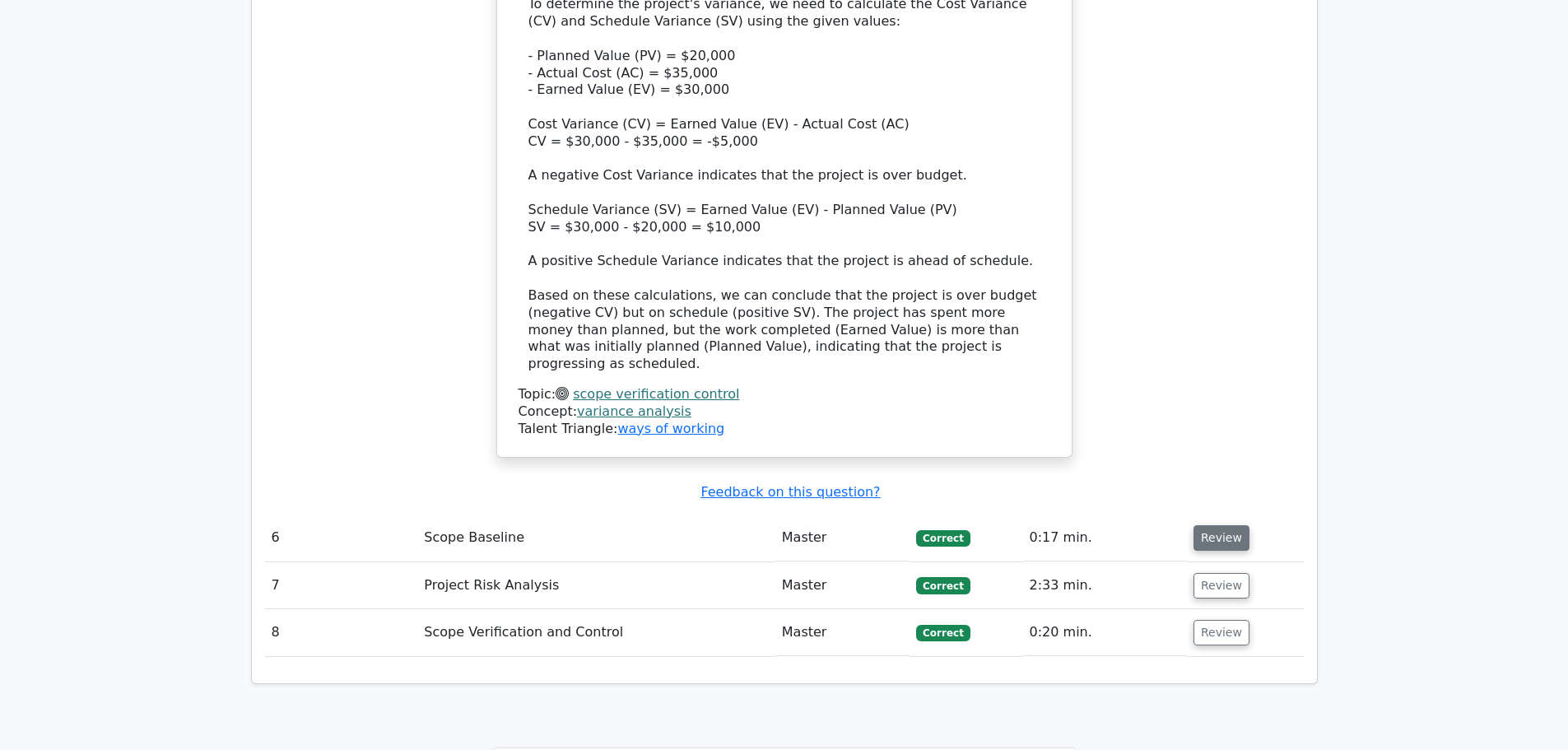
click at [1222, 525] on button "Review" at bounding box center [1221, 538] width 56 height 26
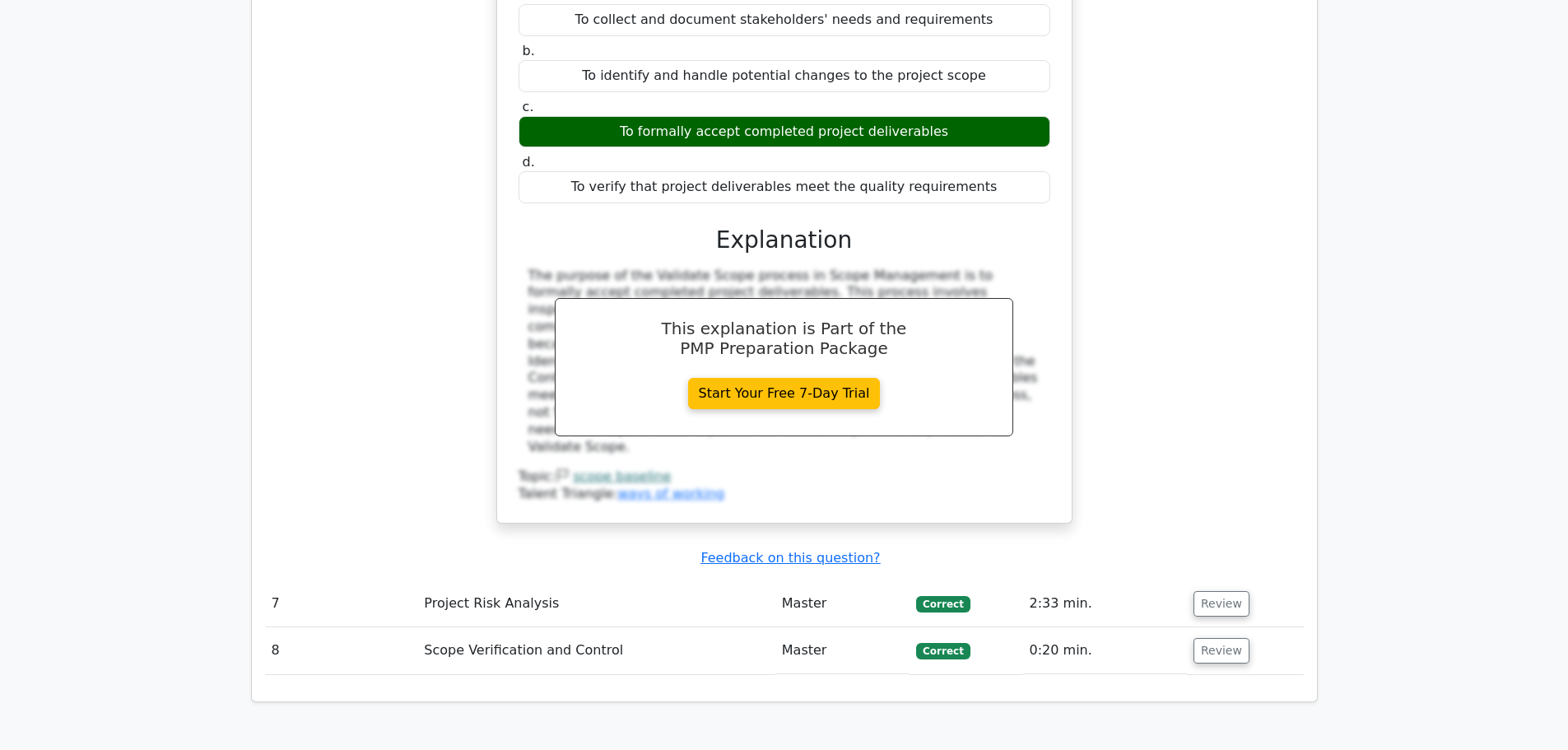
scroll to position [6340, 0]
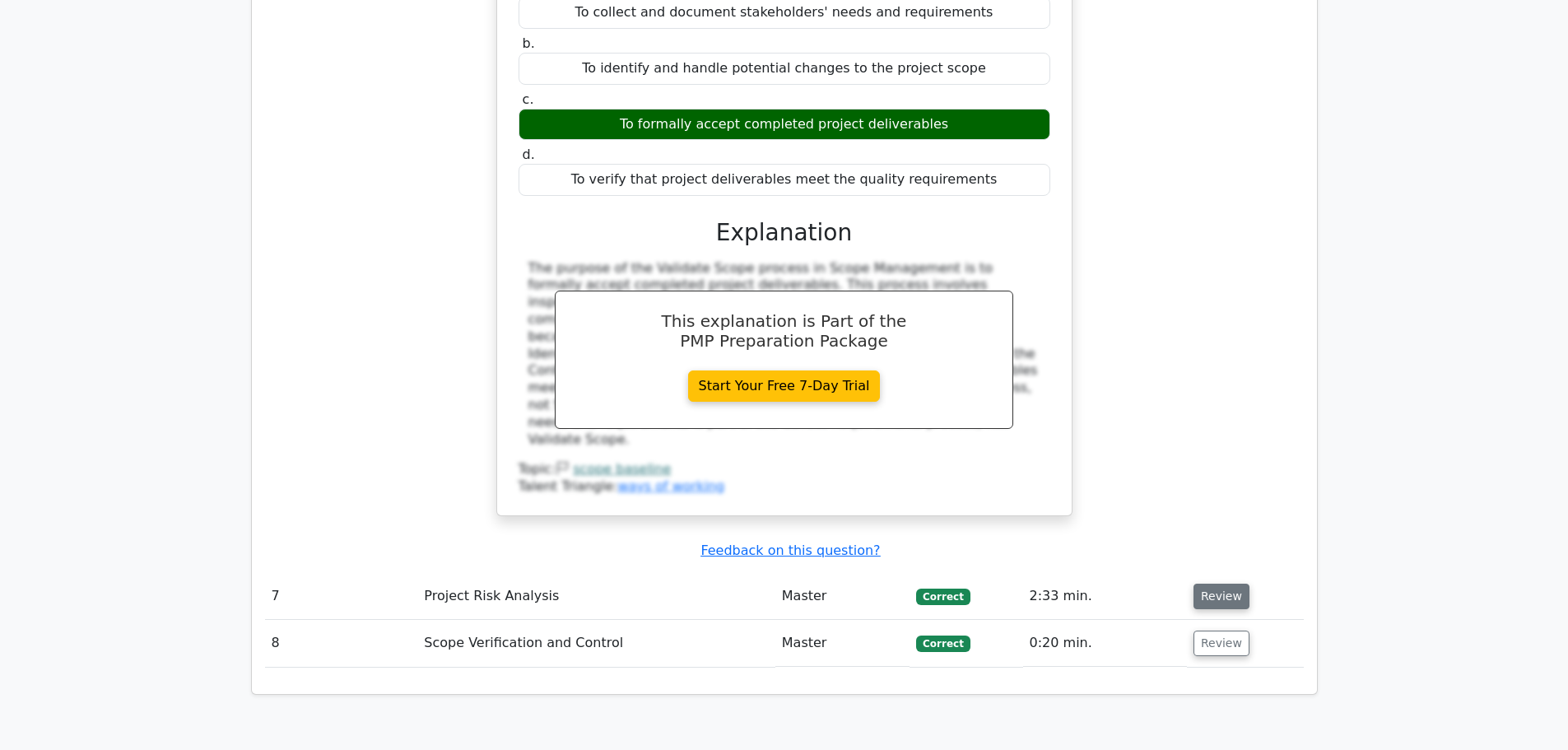
click at [1224, 584] on button "Review" at bounding box center [1221, 597] width 56 height 26
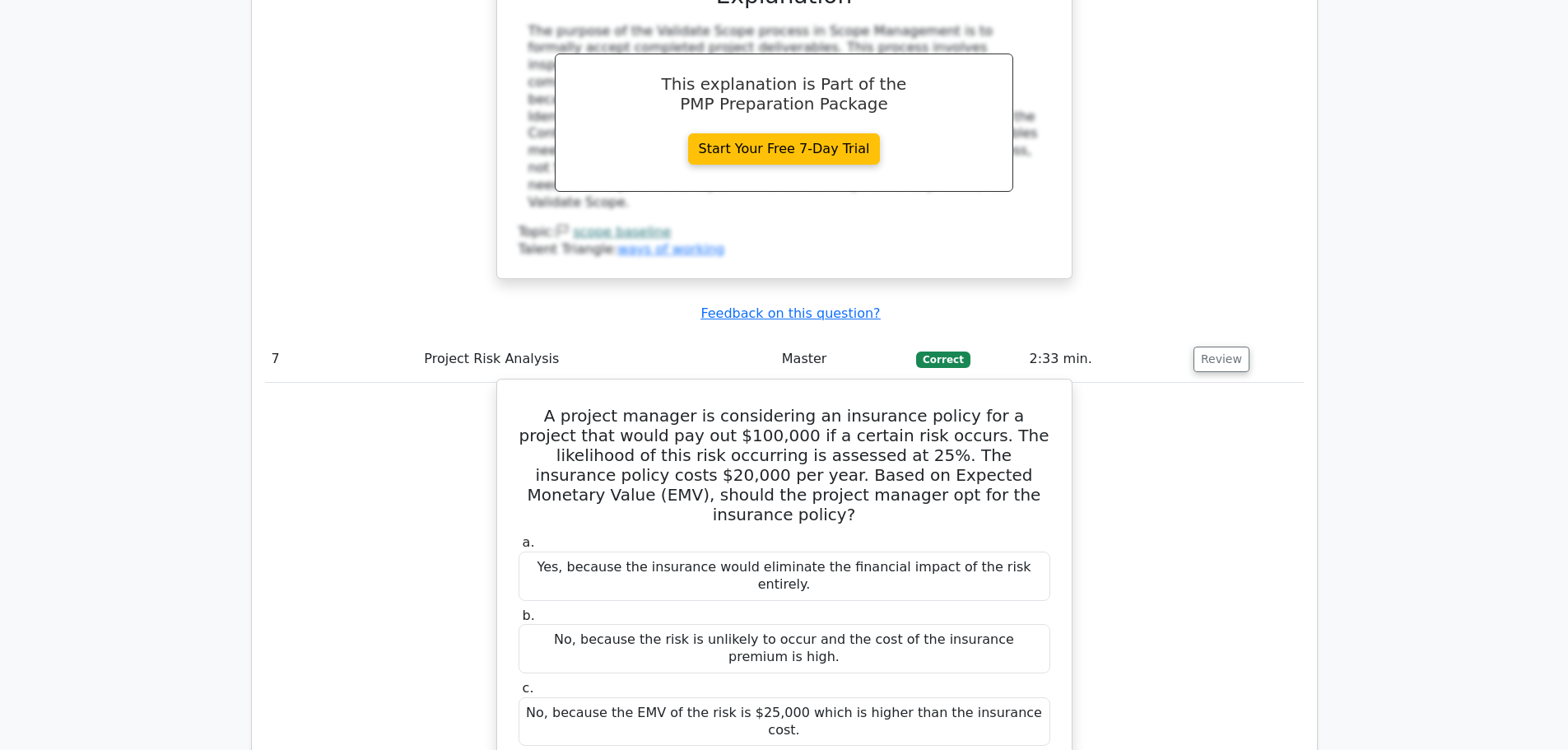
scroll to position [6588, 0]
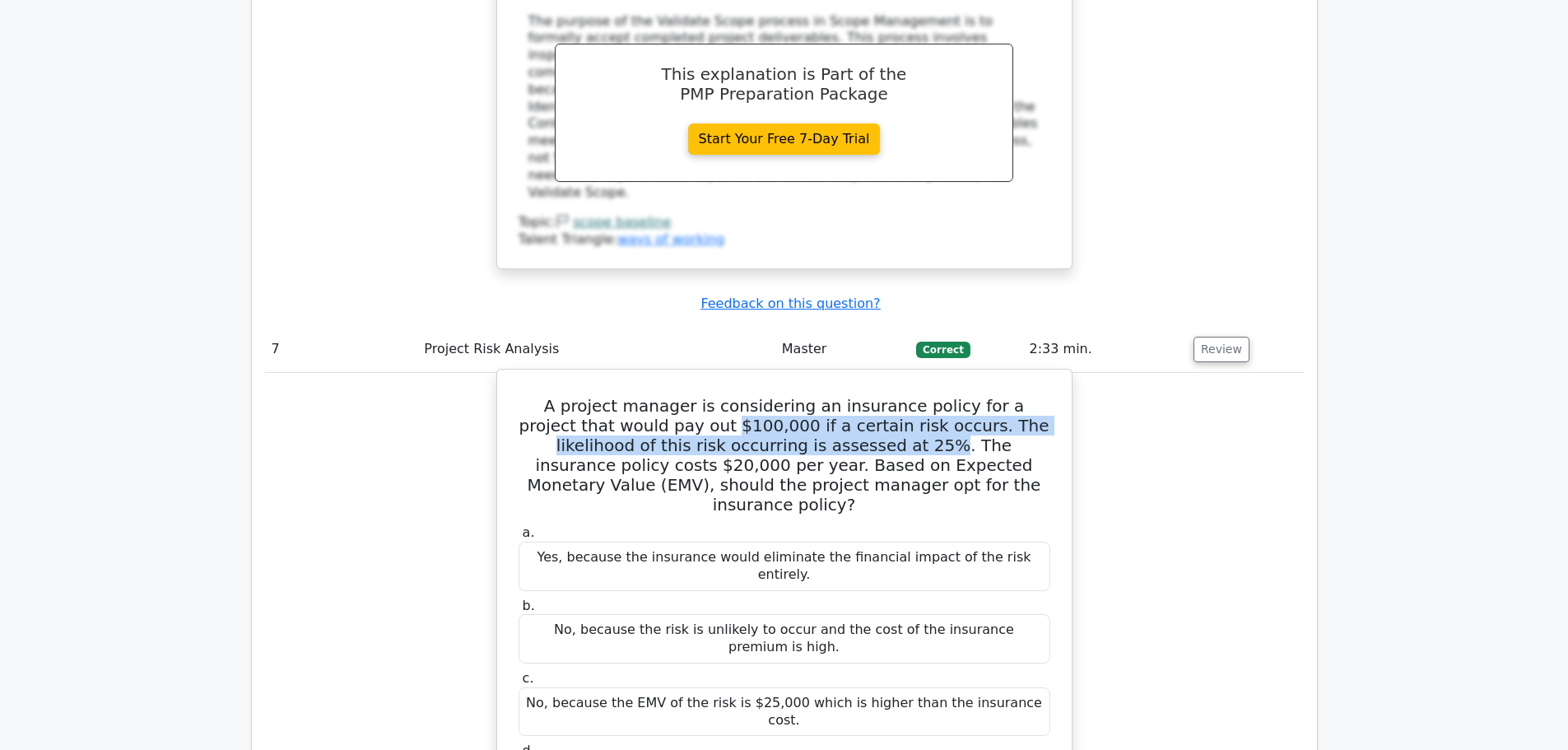
drag, startPoint x: 772, startPoint y: 171, endPoint x: 642, endPoint y: 145, distance: 132.6
click at [642, 396] on h5 "A project manager is considering an insurance policy for a project that would p…" at bounding box center [785, 455] width 535 height 119
click at [649, 396] on h5 "A project manager is considering an insurance policy for a project that would p…" at bounding box center [785, 455] width 535 height 119
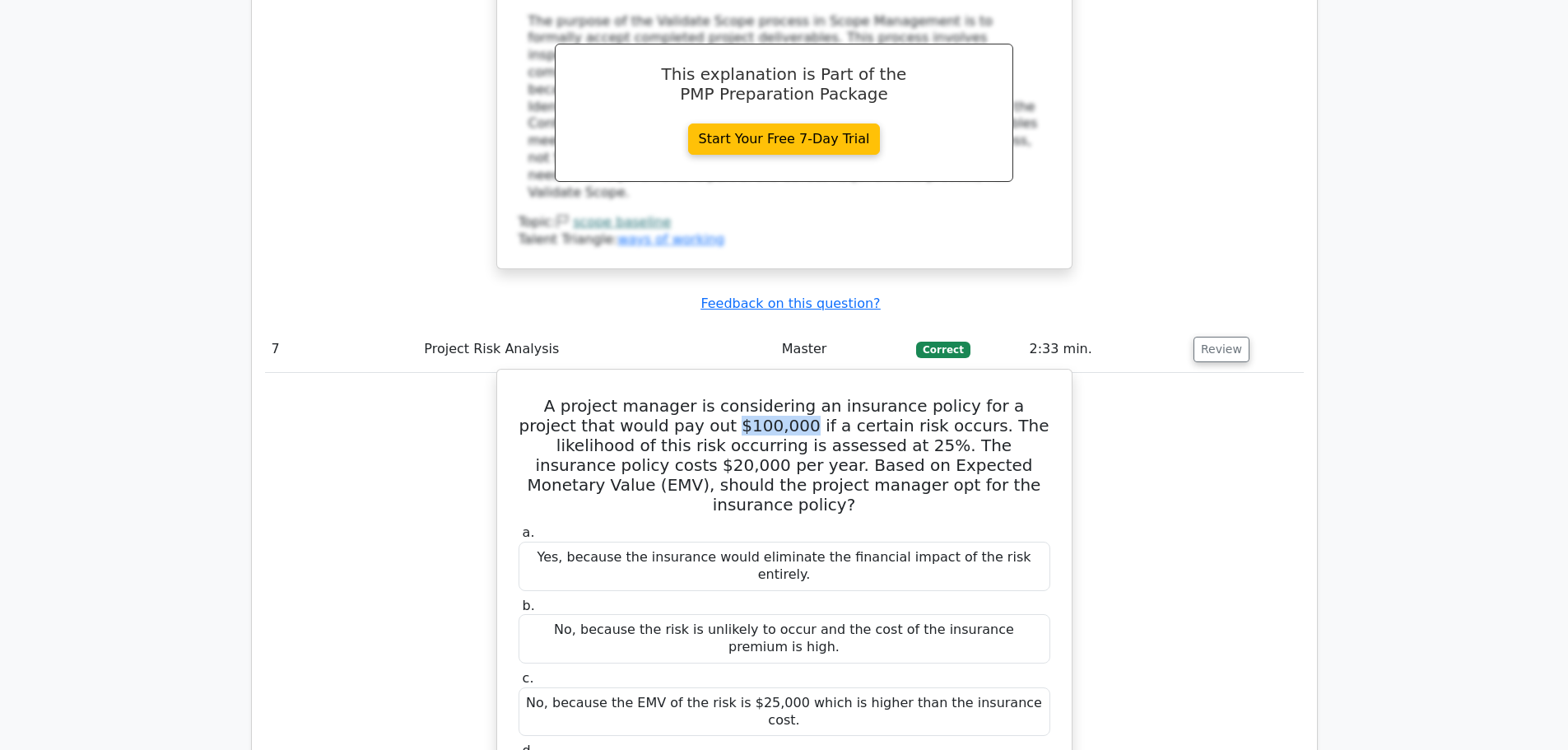
drag, startPoint x: 644, startPoint y: 144, endPoint x: 704, endPoint y: 139, distance: 60.2
click at [704, 396] on h5 "A project manager is considering an insurance policy for a project that would p…" at bounding box center [785, 455] width 535 height 119
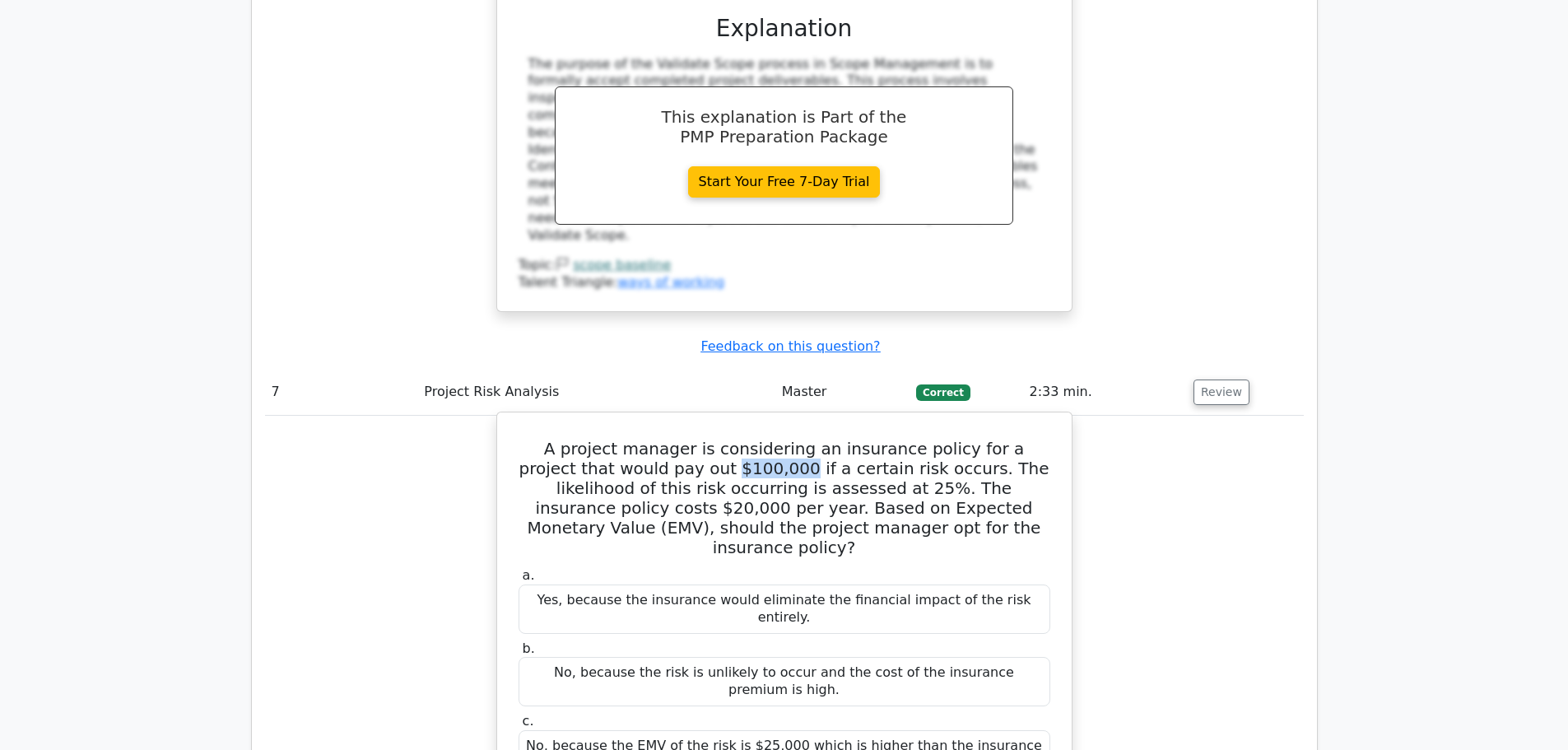
scroll to position [6506, 0]
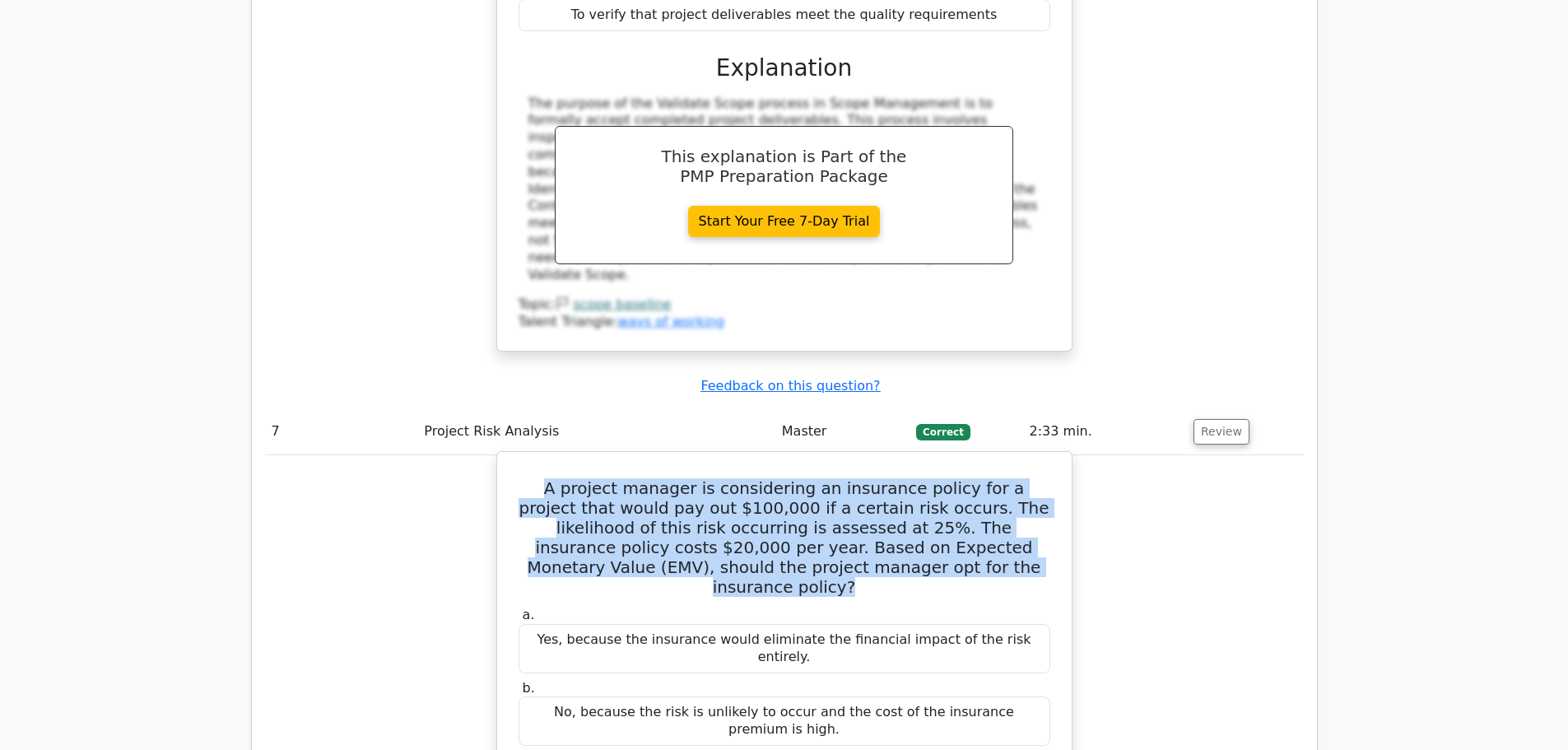
drag, startPoint x: 926, startPoint y: 286, endPoint x: 505, endPoint y: 211, distance: 427.6
copy h5 "A project manager is considering an insurance policy for a project that would p…"
click at [573, 479] on h5 "A project manager is considering an insurance policy for a project that would p…" at bounding box center [785, 538] width 535 height 119
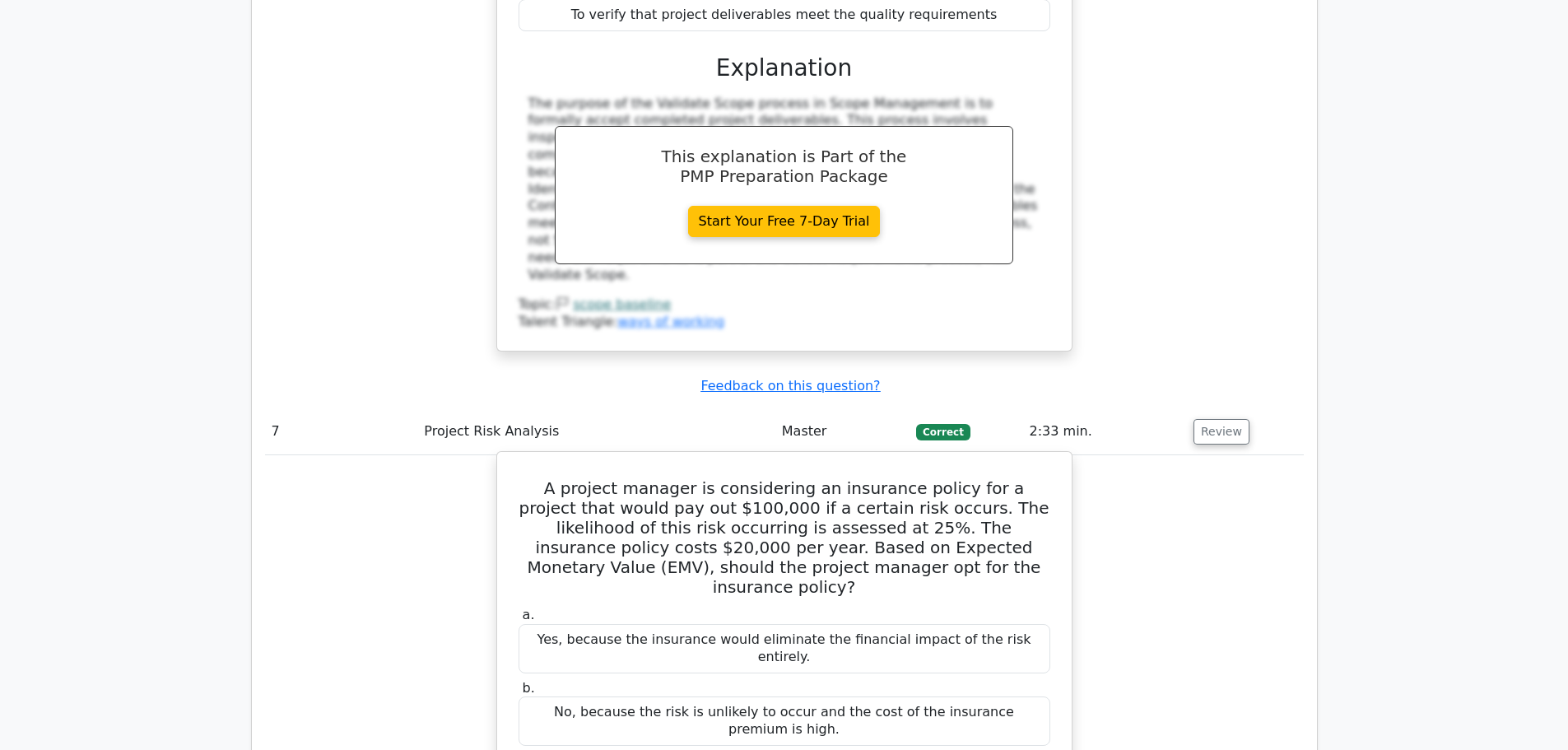
drag, startPoint x: 526, startPoint y: 211, endPoint x: 1031, endPoint y: 504, distance: 583.8
copy div "A project manager is considering an insurance policy for a project that would p…"
